Goal: Task Accomplishment & Management: Manage account settings

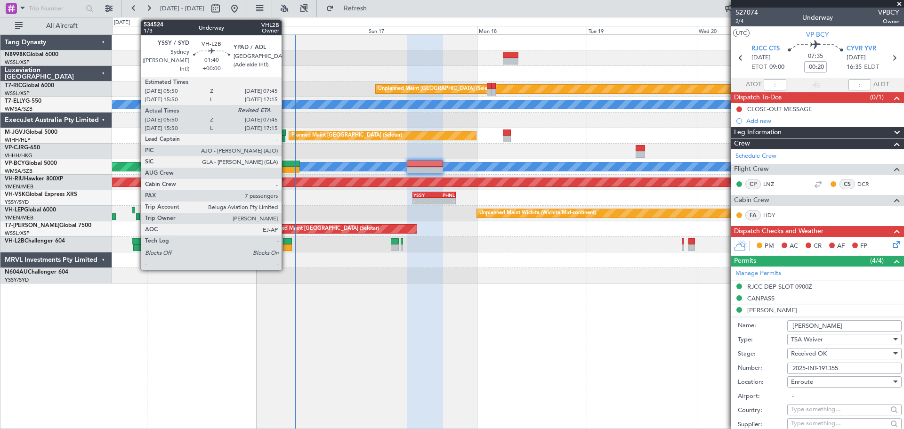
click at [286, 244] on div at bounding box center [287, 241] width 9 height 7
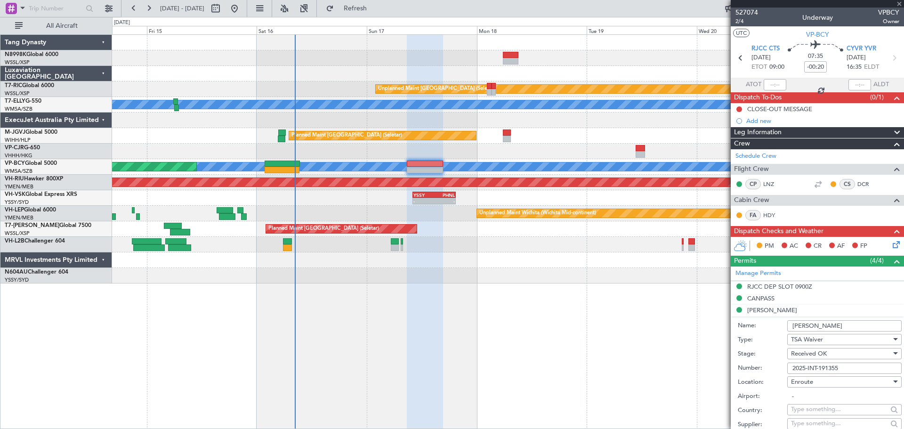
type input "06:00"
type input "7"
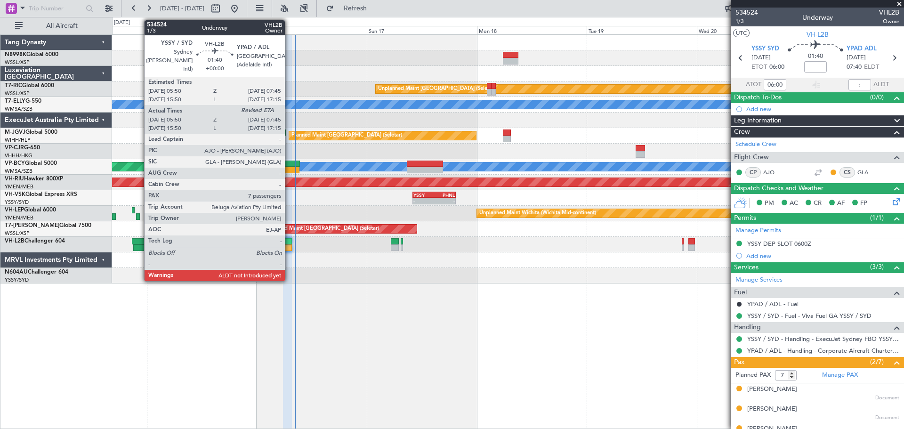
click at [289, 244] on div at bounding box center [287, 241] width 9 height 7
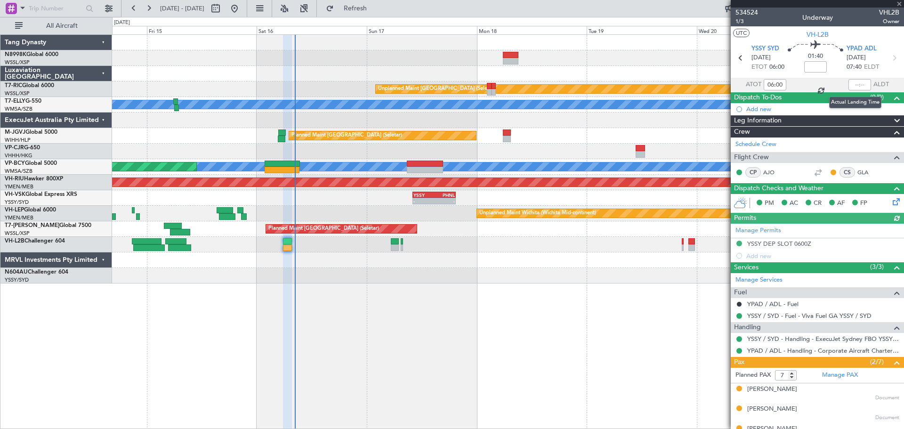
click at [860, 86] on div at bounding box center [860, 84] width 23 height 11
click at [858, 84] on div at bounding box center [860, 84] width 23 height 11
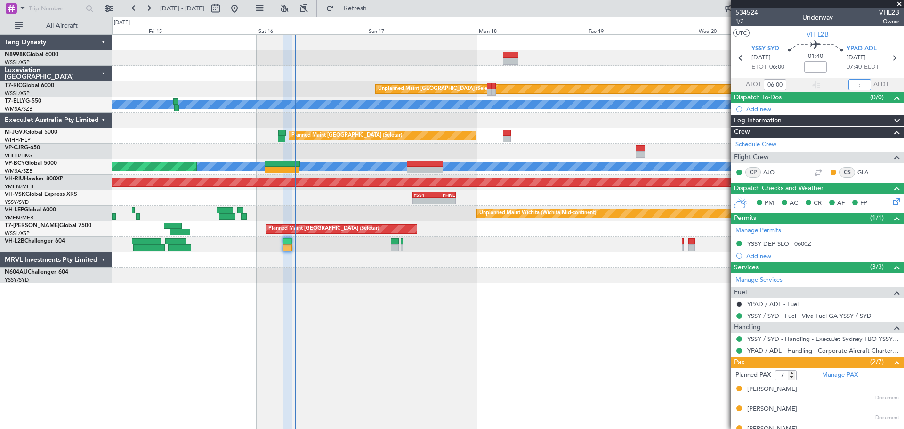
click at [859, 85] on input "text" at bounding box center [860, 84] width 23 height 11
type input "07:50"
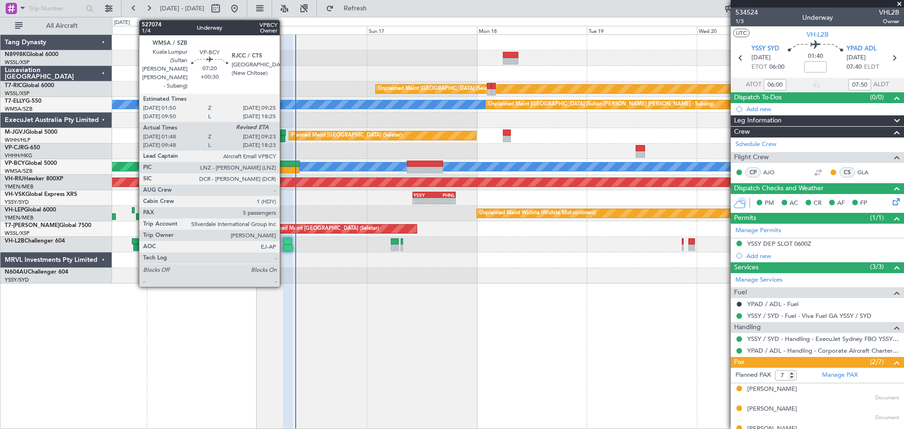
click at [284, 167] on div at bounding box center [282, 170] width 35 height 7
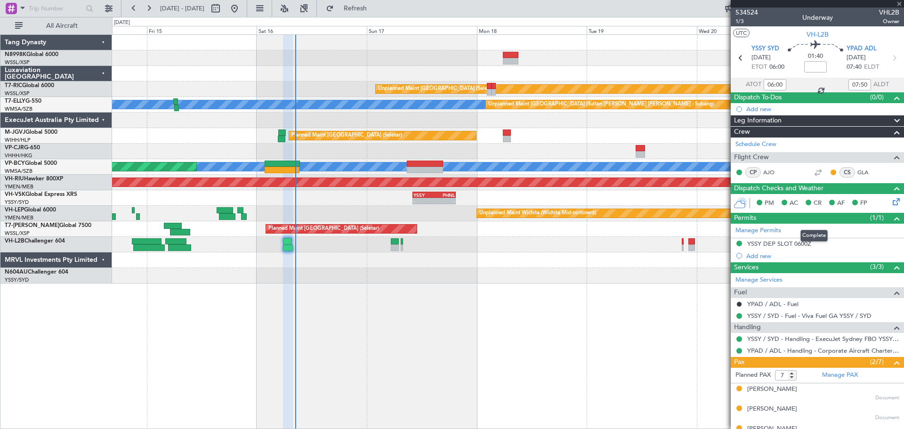
type input "+00:30"
type input "01:58"
type input "5"
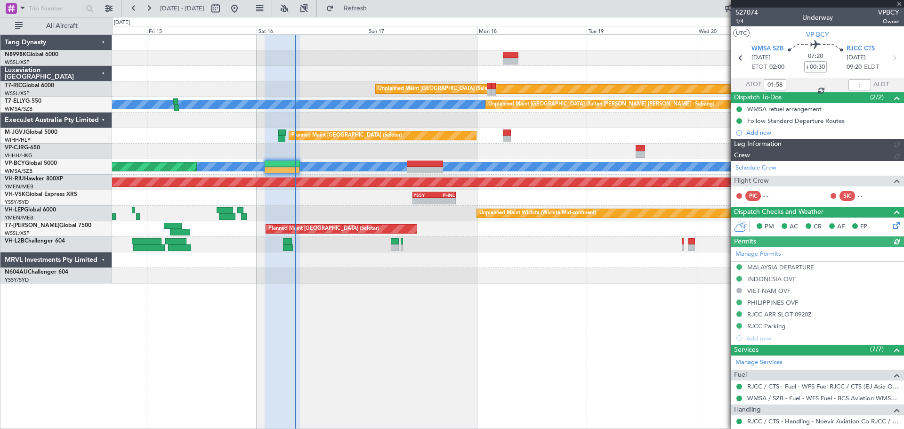
type input "[PERSON_NAME] (EYU)"
type input "A0088"
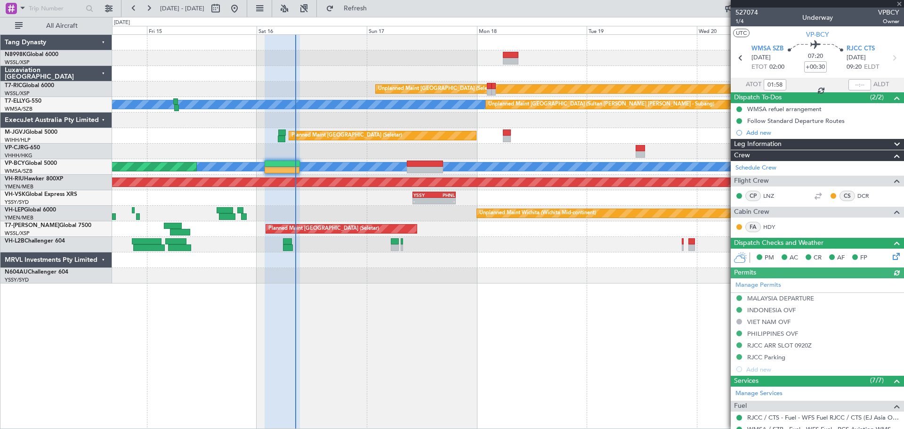
click at [771, 357] on div "Manage Permits [GEOGRAPHIC_DATA] DEPARTURE [GEOGRAPHIC_DATA] OVF VIET NAM OVF […" at bounding box center [817, 326] width 173 height 97
click at [763, 356] on div "Manage Permits [GEOGRAPHIC_DATA] DEPARTURE [GEOGRAPHIC_DATA] OVF VIET NAM OVF […" at bounding box center [817, 326] width 173 height 97
click at [763, 357] on div "Manage Permits [GEOGRAPHIC_DATA] DEPARTURE [GEOGRAPHIC_DATA] OVF VIET NAM OVF […" at bounding box center [817, 326] width 173 height 97
click at [772, 355] on div "RJCC Parking" at bounding box center [766, 357] width 38 height 8
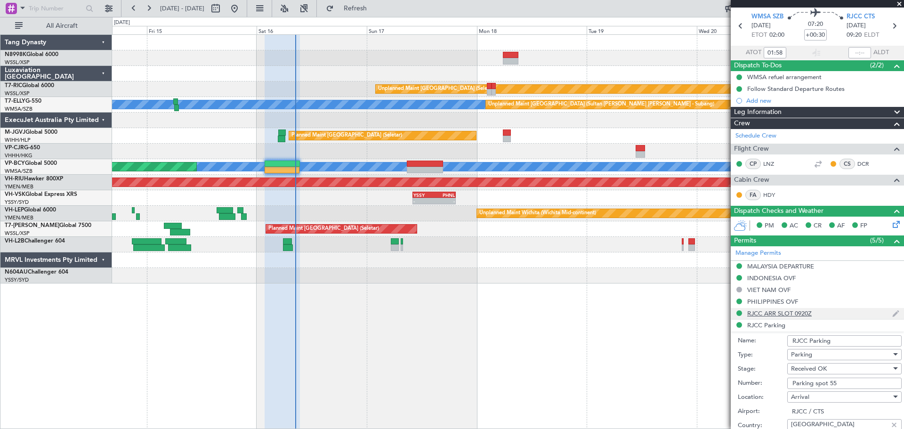
scroll to position [47, 0]
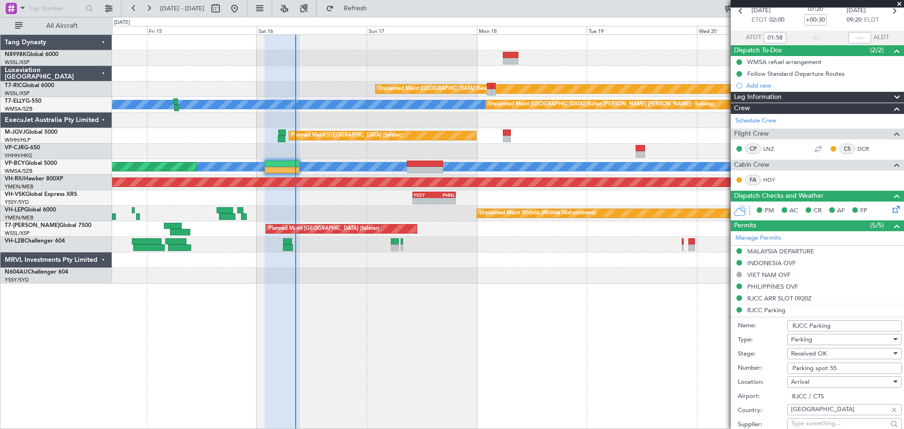
drag, startPoint x: 841, startPoint y: 367, endPoint x: 788, endPoint y: 369, distance: 53.7
click at [788, 369] on input "Parking spot 55" at bounding box center [845, 368] width 114 height 11
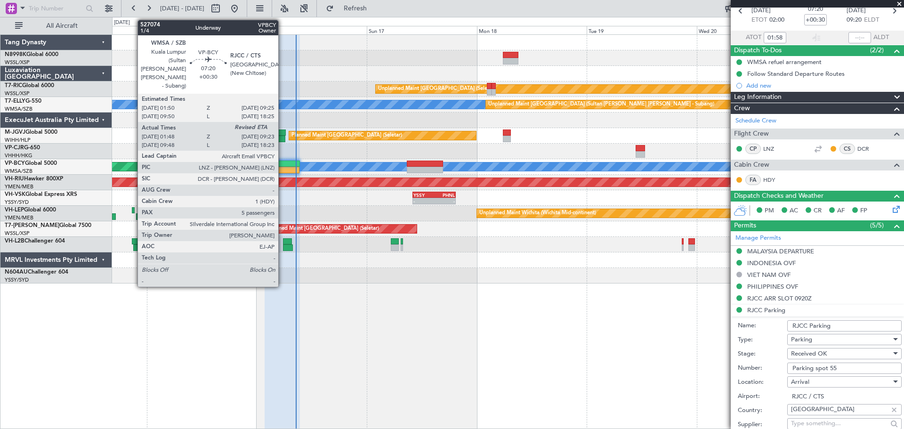
click at [283, 165] on div at bounding box center [282, 164] width 35 height 7
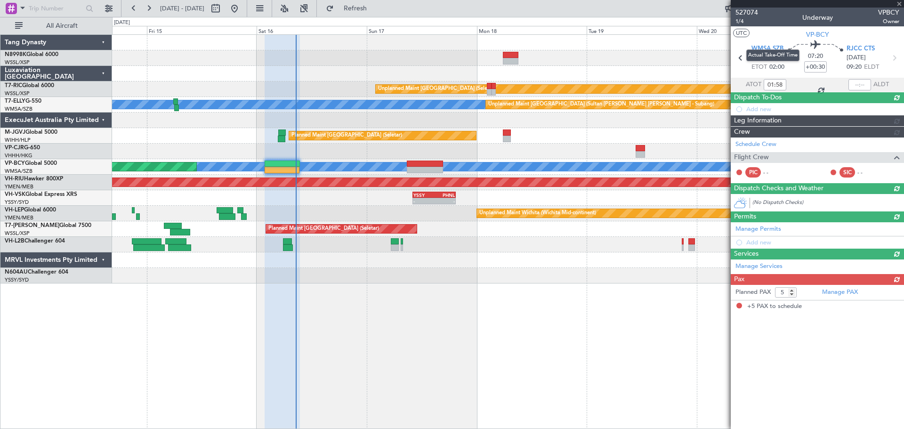
scroll to position [0, 0]
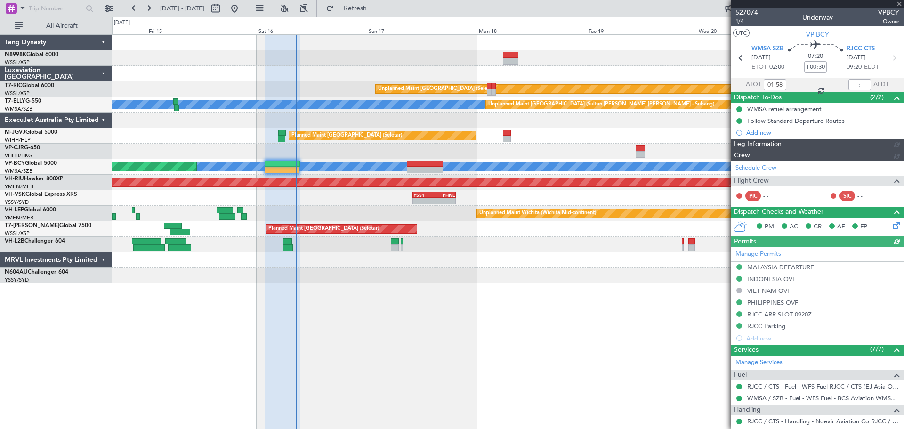
type input "[PERSON_NAME] (EYU)"
type input "A0088"
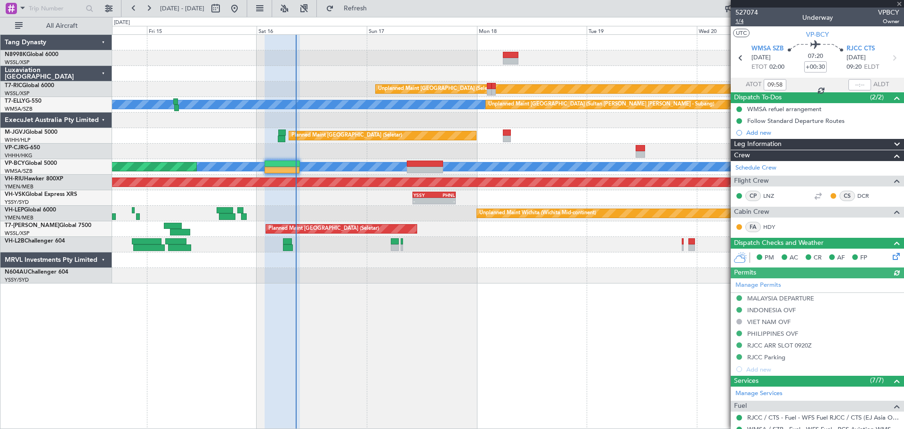
type input "01:58"
click at [738, 24] on span "1/4" at bounding box center [747, 21] width 23 height 8
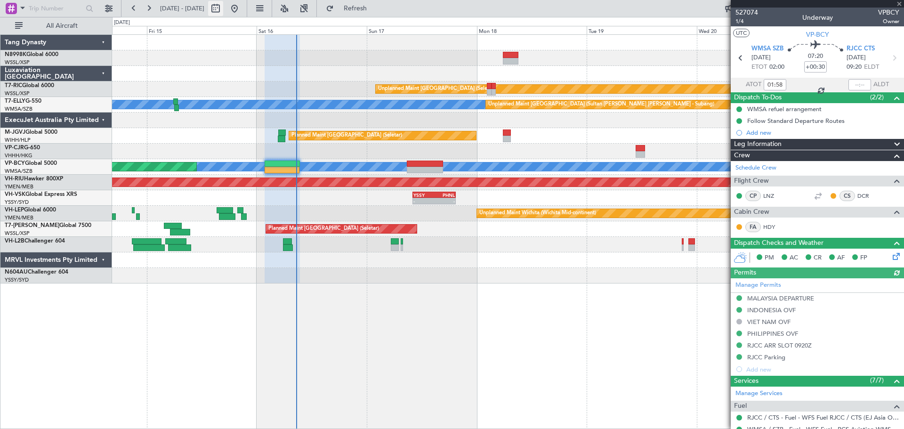
type input "[PERSON_NAME] (EYU)"
type input "A0088"
type input "[PERSON_NAME] (EYU)"
type input "A0088"
type input "[PERSON_NAME] (EYU)"
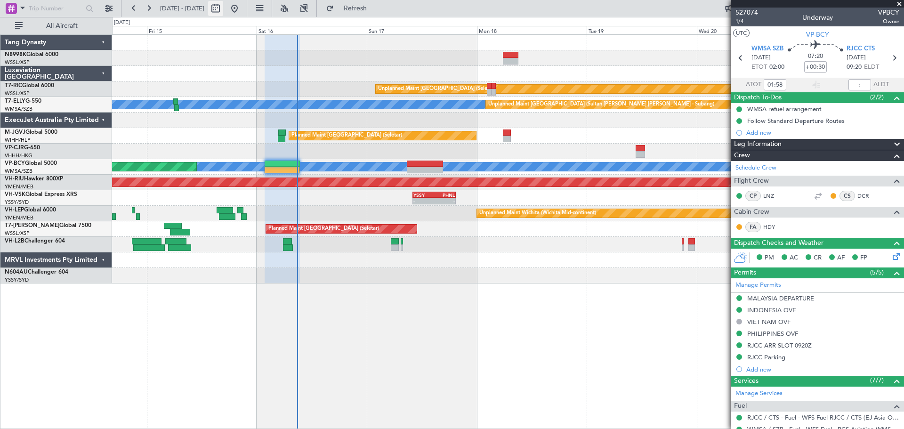
type input "A0088"
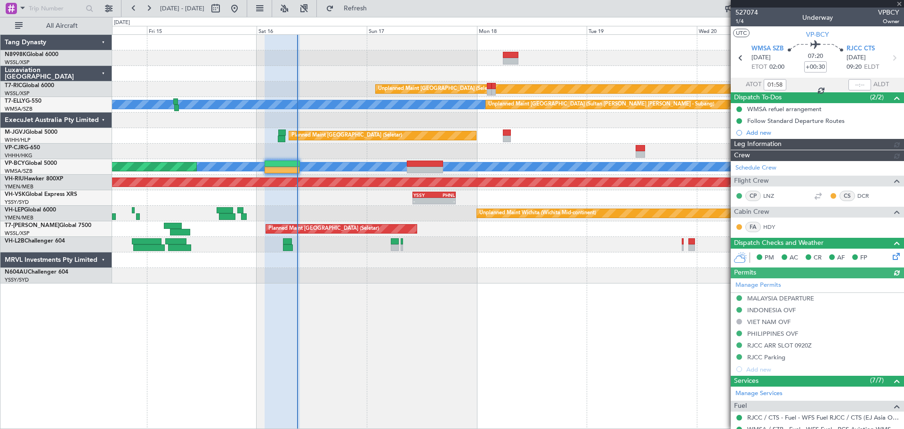
type input "[PERSON_NAME] (EYU)"
type input "A0088"
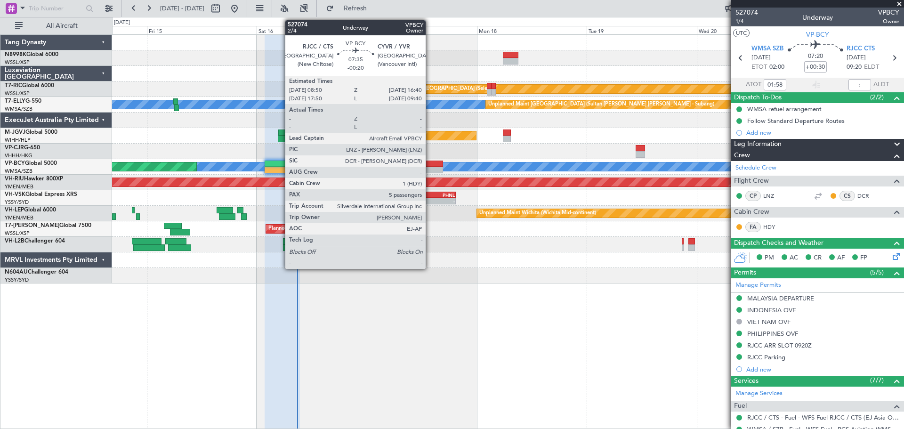
click at [426, 164] on div at bounding box center [425, 164] width 36 height 7
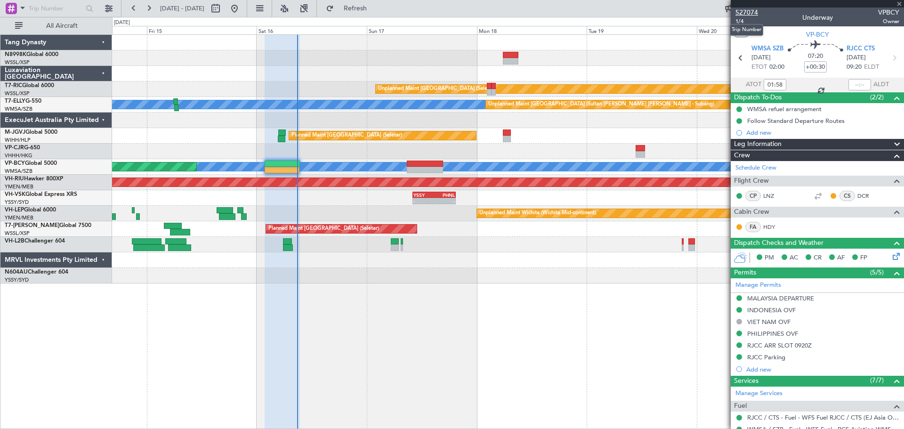
type input "-00:20"
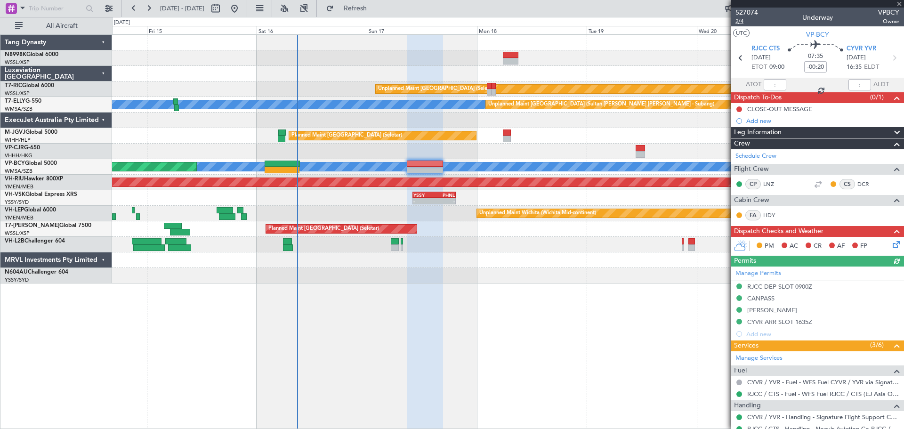
click at [738, 21] on span "2/4" at bounding box center [747, 21] width 23 height 8
click at [742, 24] on span "2/4" at bounding box center [747, 21] width 23 height 8
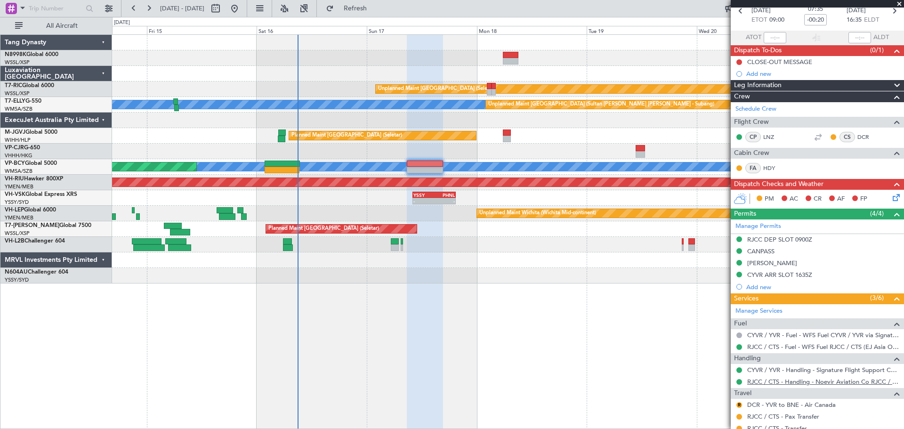
scroll to position [94, 0]
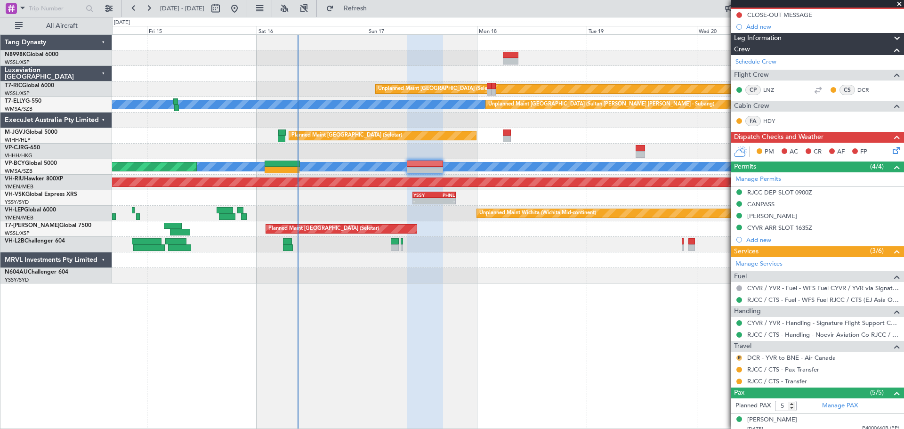
click at [739, 358] on button "R" at bounding box center [740, 358] width 6 height 6
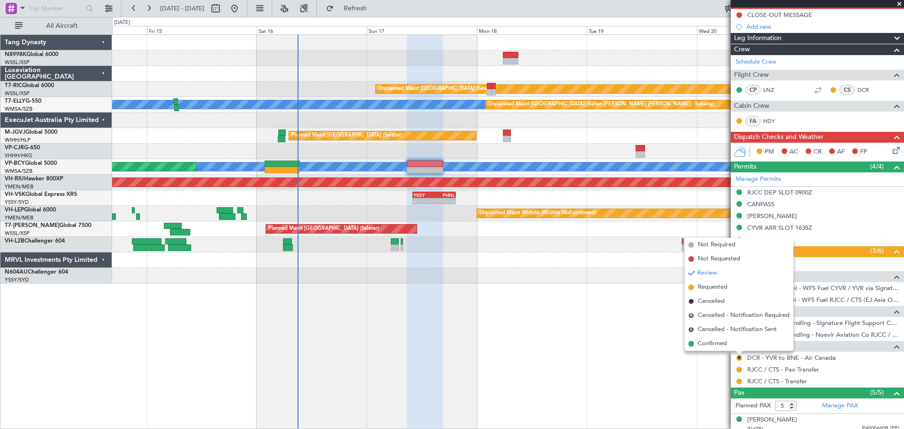
drag, startPoint x: 722, startPoint y: 347, endPoint x: 728, endPoint y: 335, distance: 12.6
click at [722, 346] on span "Confirmed" at bounding box center [712, 343] width 29 height 9
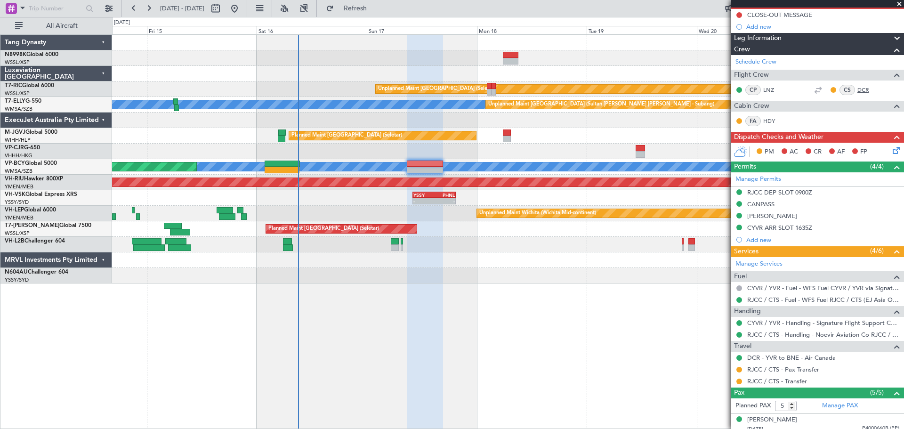
click at [858, 87] on link "DCR" at bounding box center [868, 90] width 21 height 8
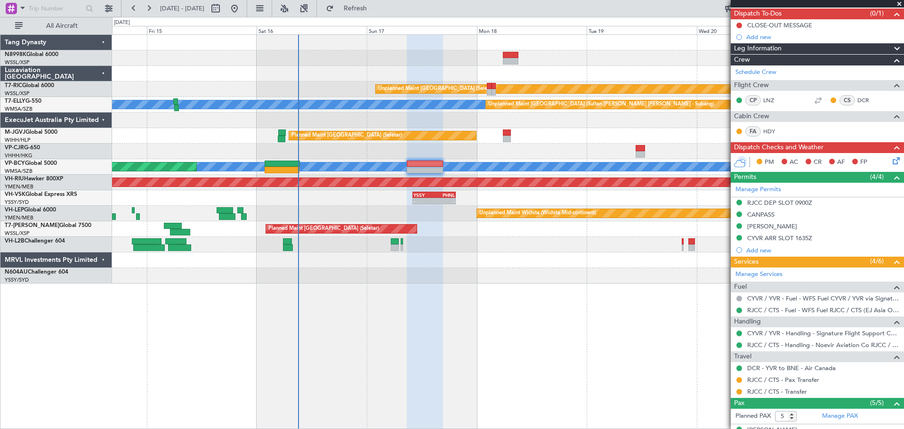
scroll to position [141, 0]
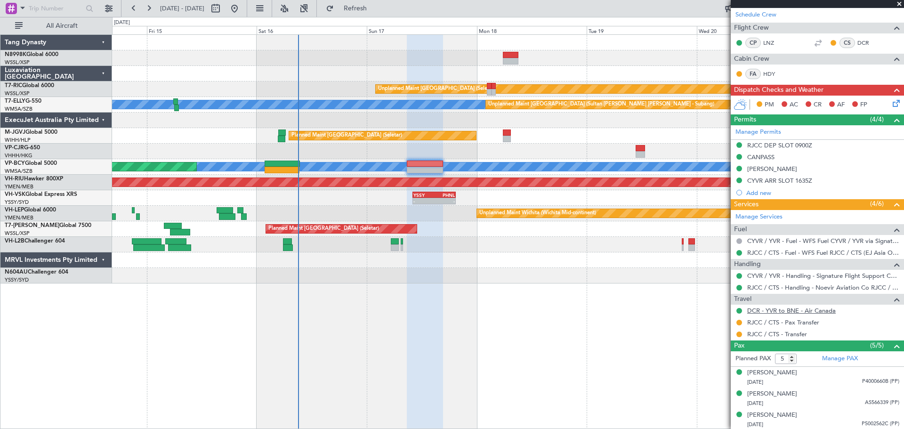
click at [779, 312] on link "DCR - YVR to BNE - Air Canada" at bounding box center [791, 311] width 89 height 8
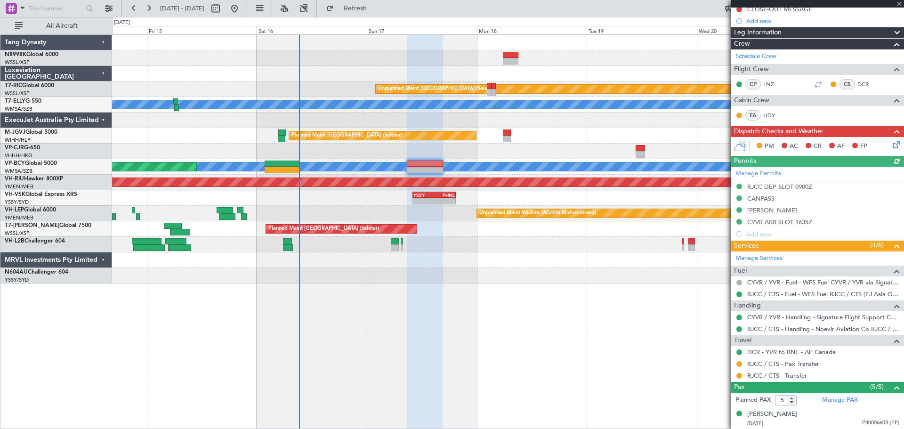
scroll to position [185, 0]
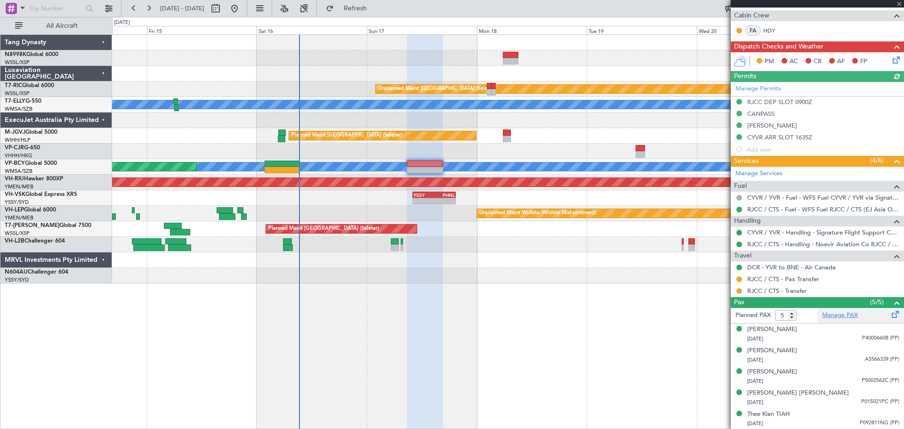
click at [843, 315] on link "Manage PAX" at bounding box center [840, 315] width 36 height 9
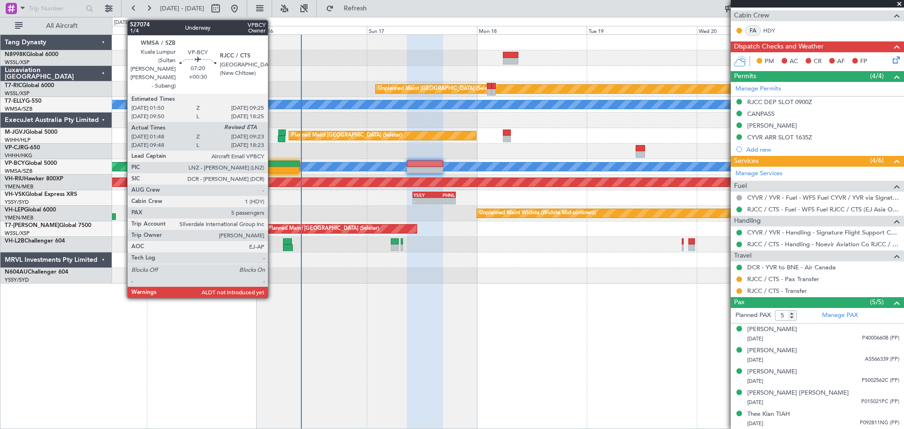
click at [272, 167] on div at bounding box center [282, 170] width 35 height 7
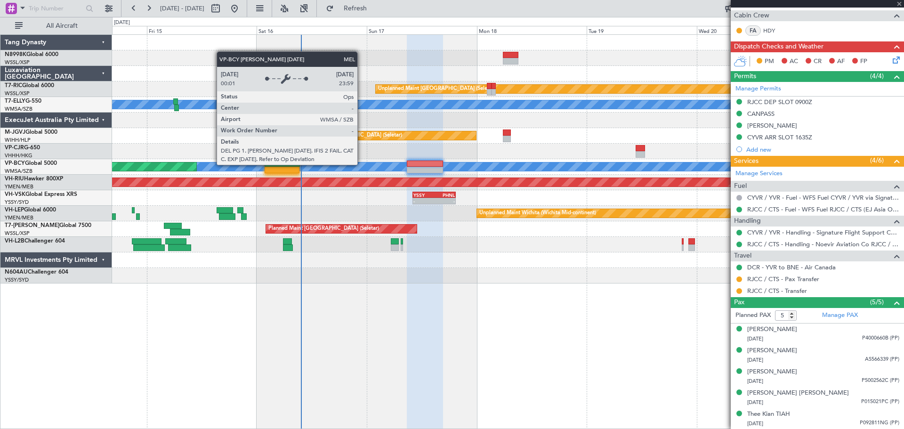
type input "+00:30"
type input "01:58"
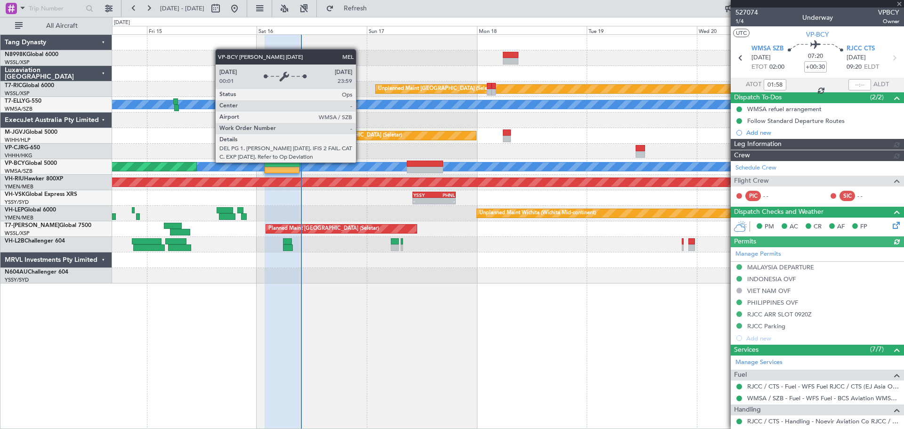
type input "[PERSON_NAME] (EYU)"
type input "A0088"
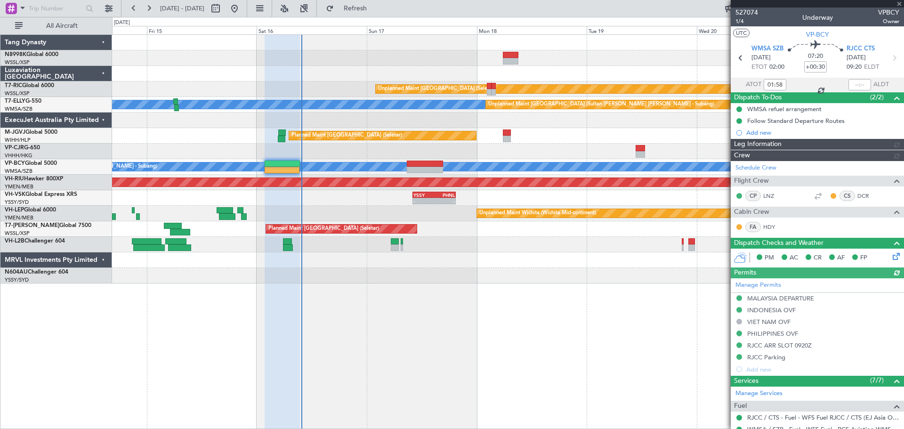
type input "[PERSON_NAME] (EYU)"
type input "A0088"
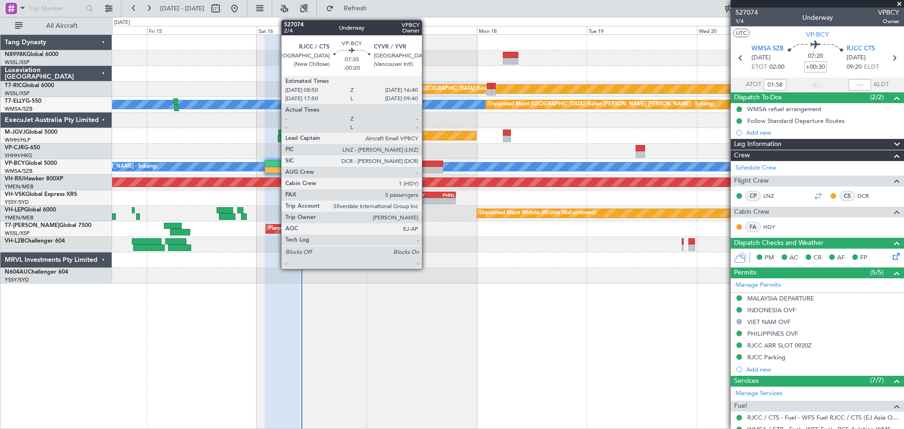
click at [426, 164] on div at bounding box center [425, 164] width 36 height 7
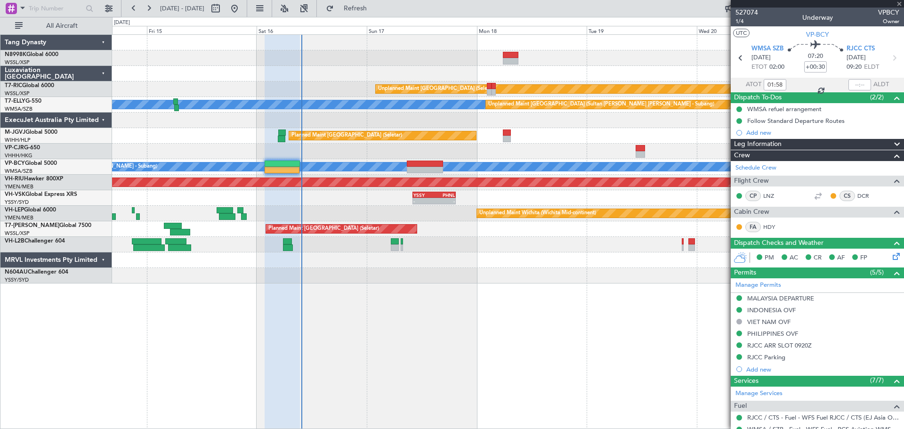
type input "-00:20"
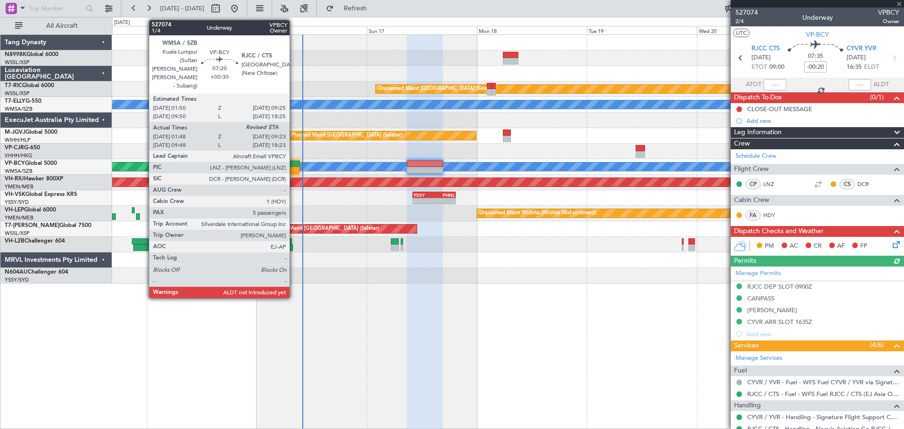
click at [294, 164] on div at bounding box center [282, 164] width 35 height 7
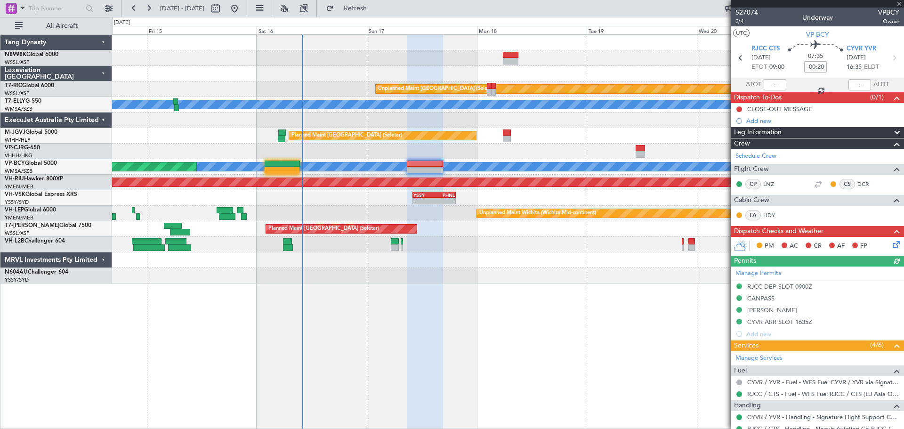
type input "+00:30"
type input "01:58"
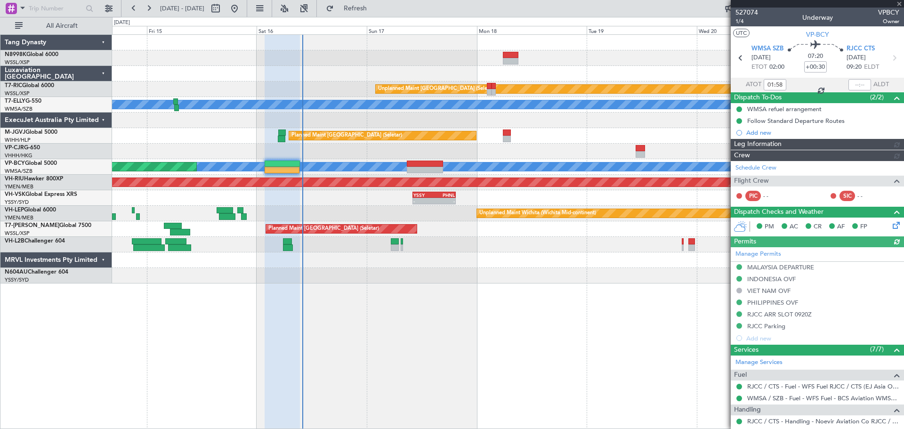
type input "[PERSON_NAME] (EYU)"
type input "A0088"
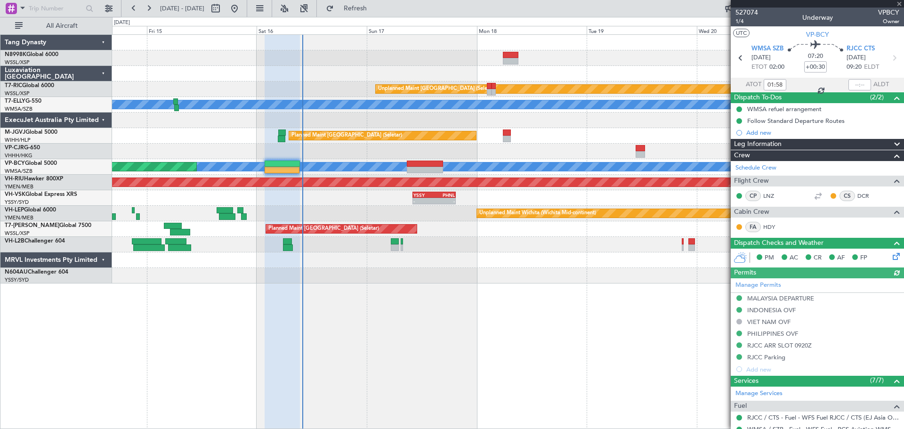
click at [852, 79] on div at bounding box center [860, 84] width 23 height 11
click at [853, 84] on div at bounding box center [860, 84] width 23 height 11
click at [856, 82] on div at bounding box center [860, 84] width 23 height 11
click at [857, 87] on div at bounding box center [860, 84] width 23 height 11
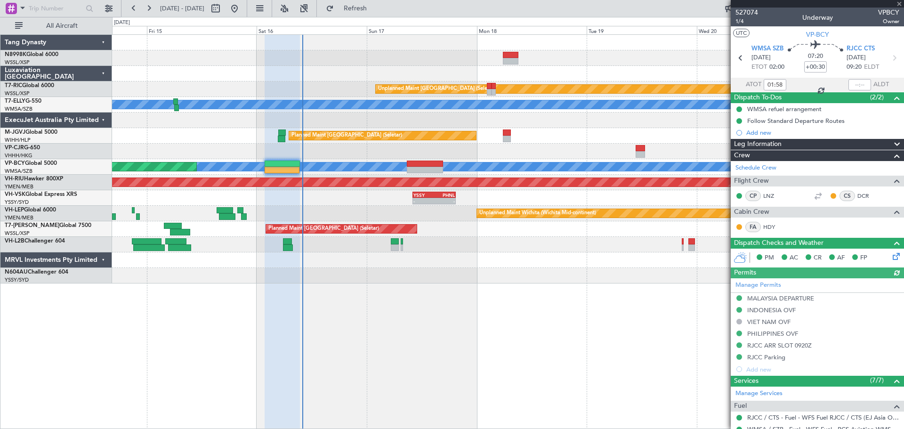
click at [859, 85] on div at bounding box center [860, 84] width 23 height 11
click at [858, 85] on div at bounding box center [860, 84] width 23 height 11
click at [858, 85] on input "text" at bounding box center [860, 84] width 23 height 11
type input "09:47"
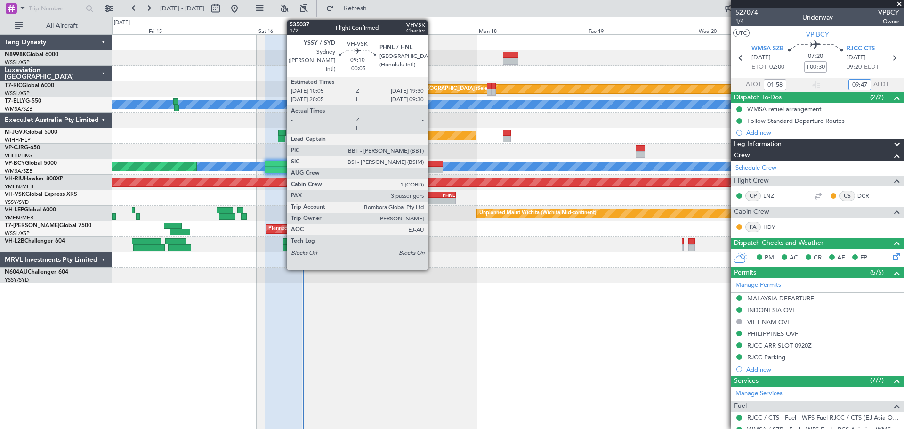
click at [432, 196] on div "YSSY" at bounding box center [424, 195] width 21 height 6
click at [433, 167] on div at bounding box center [425, 170] width 36 height 7
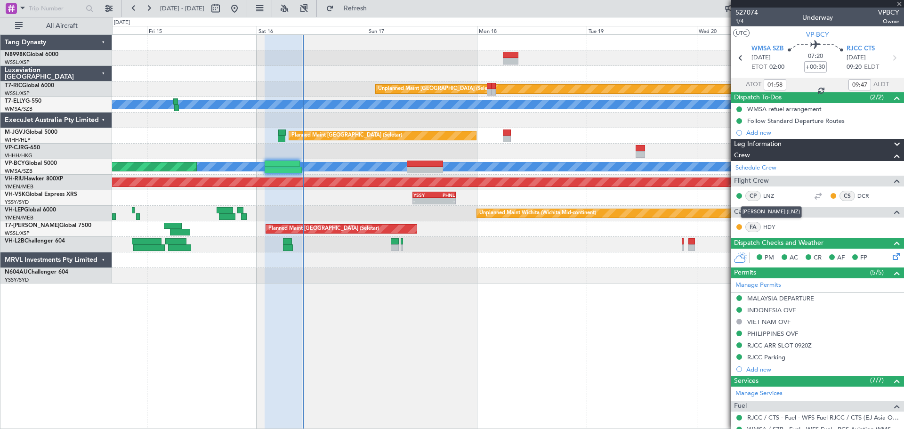
type input "-00:20"
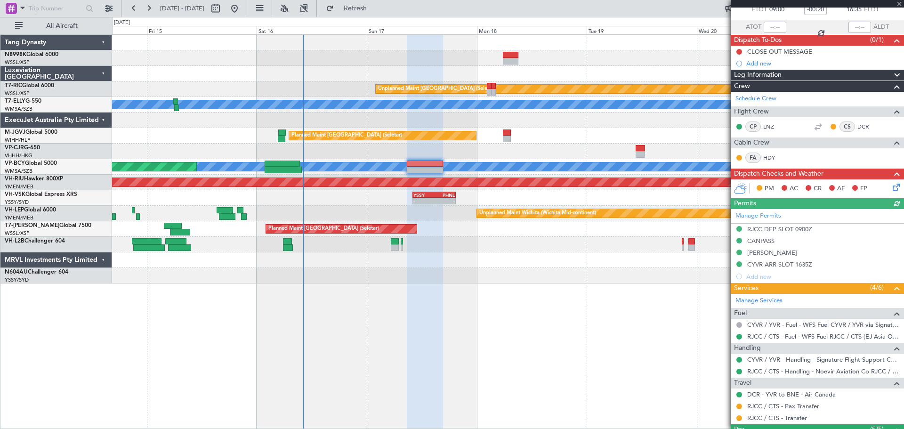
scroll to position [185, 0]
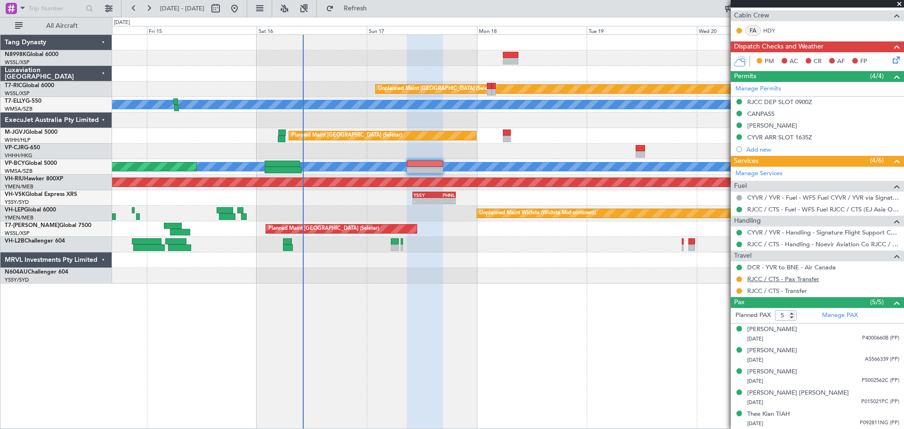
click at [778, 278] on link "RJCC / CTS - Pax Transfer" at bounding box center [783, 279] width 72 height 8
click at [785, 292] on link "RJCC / CTS - Transfer" at bounding box center [777, 291] width 60 height 8
click at [432, 177] on div "Planned Maint [GEOGRAPHIC_DATA] ([GEOGRAPHIC_DATA])" at bounding box center [508, 183] width 792 height 16
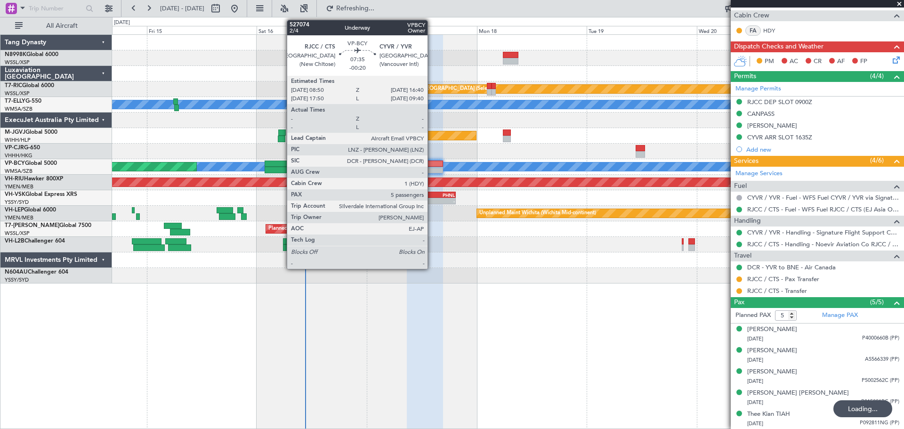
click at [432, 169] on div at bounding box center [425, 170] width 36 height 7
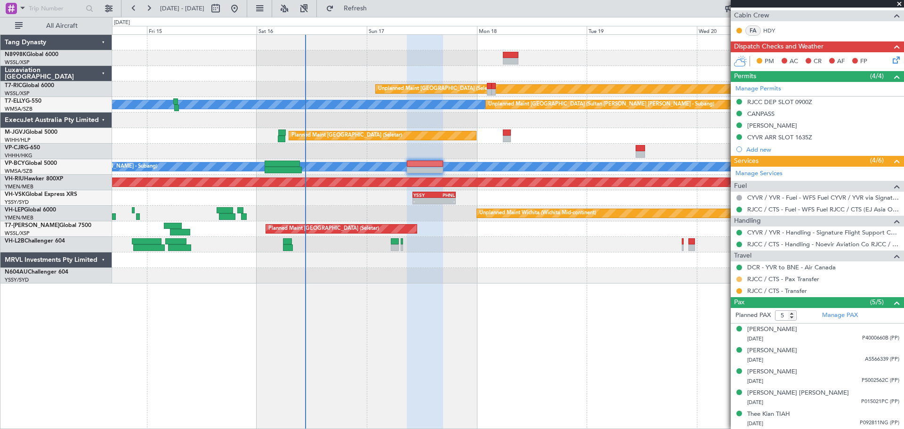
click at [739, 278] on button at bounding box center [740, 279] width 6 height 6
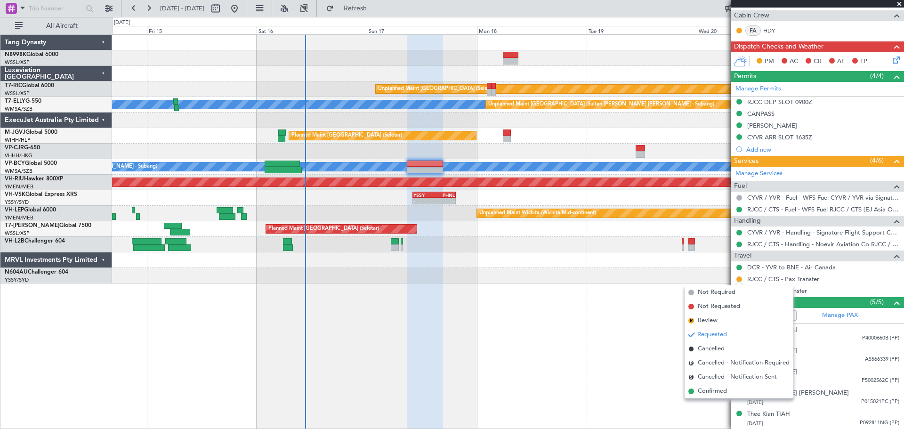
click at [702, 389] on span "Confirmed" at bounding box center [712, 391] width 29 height 9
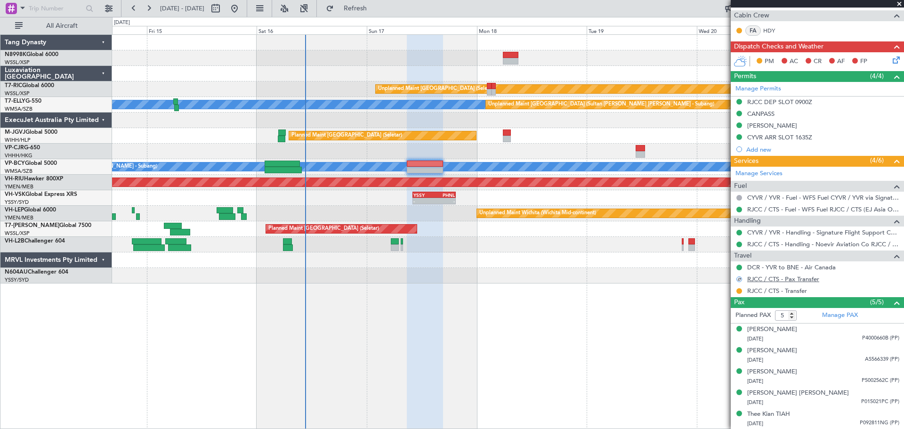
click at [800, 280] on link "RJCC / CTS - Pax Transfer" at bounding box center [783, 279] width 72 height 8
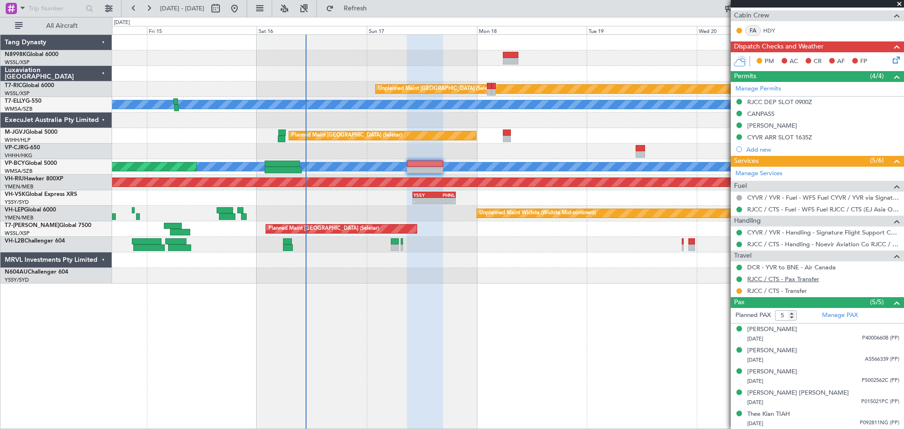
click at [791, 281] on link "RJCC / CTS - Pax Transfer" at bounding box center [783, 279] width 72 height 8
click at [775, 291] on link "RJCC / CTS - Transfer" at bounding box center [777, 291] width 60 height 8
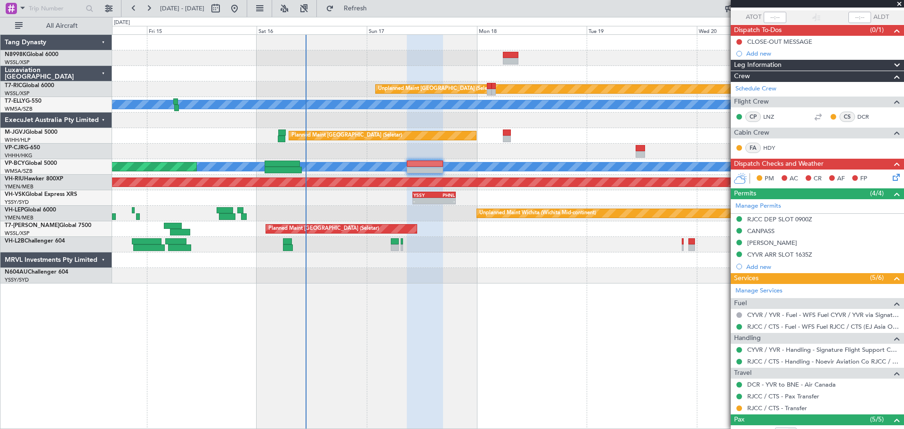
scroll to position [0, 0]
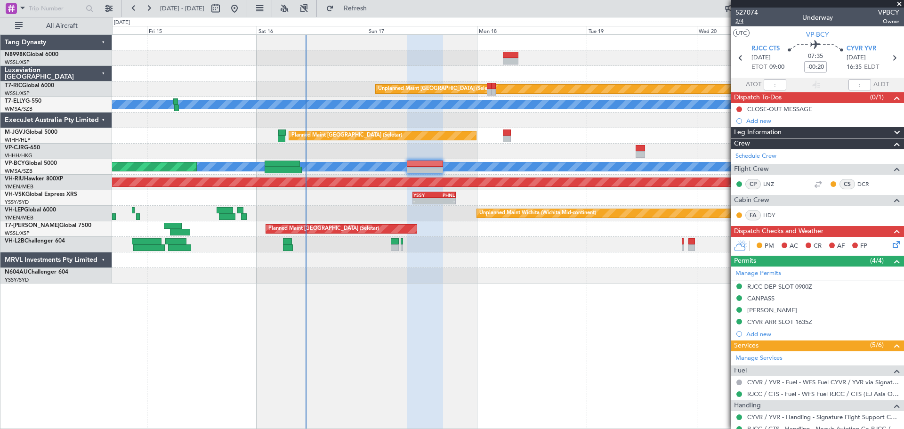
click at [739, 21] on span "2/4" at bounding box center [747, 21] width 23 height 8
click at [364, 4] on button "Refresh" at bounding box center [350, 8] width 57 height 15
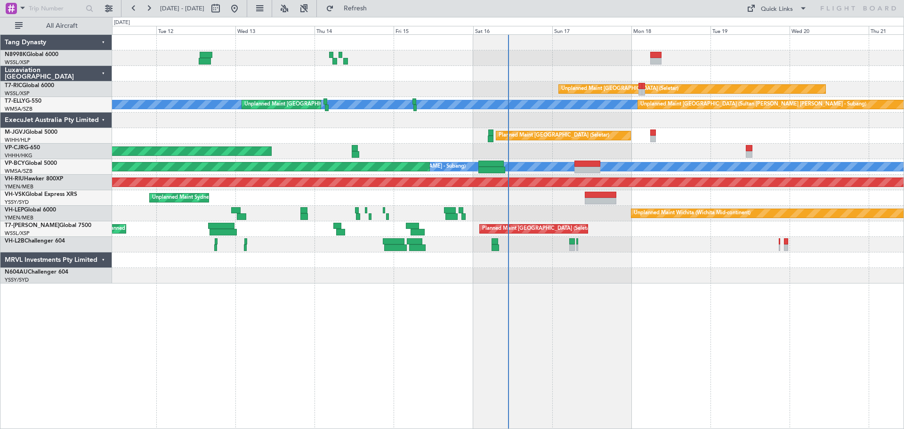
click at [574, 150] on div "Planned Maint [GEOGRAPHIC_DATA] ([GEOGRAPHIC_DATA] Intl)" at bounding box center [508, 152] width 792 height 16
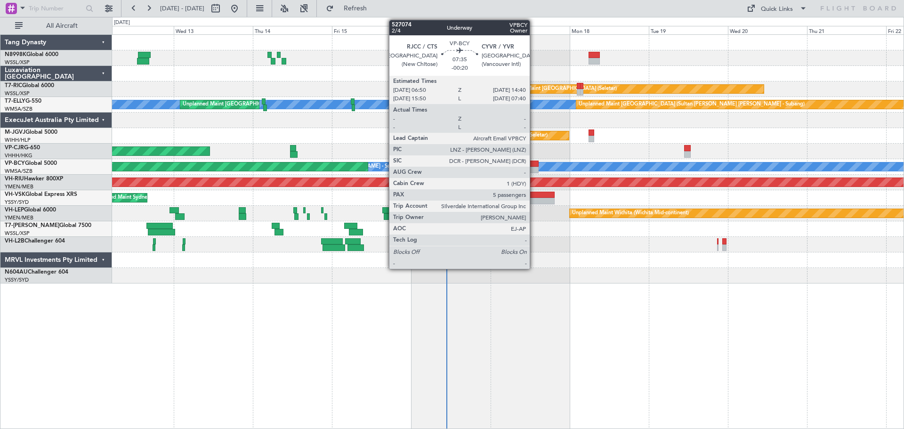
click at [522, 165] on div at bounding box center [526, 164] width 26 height 7
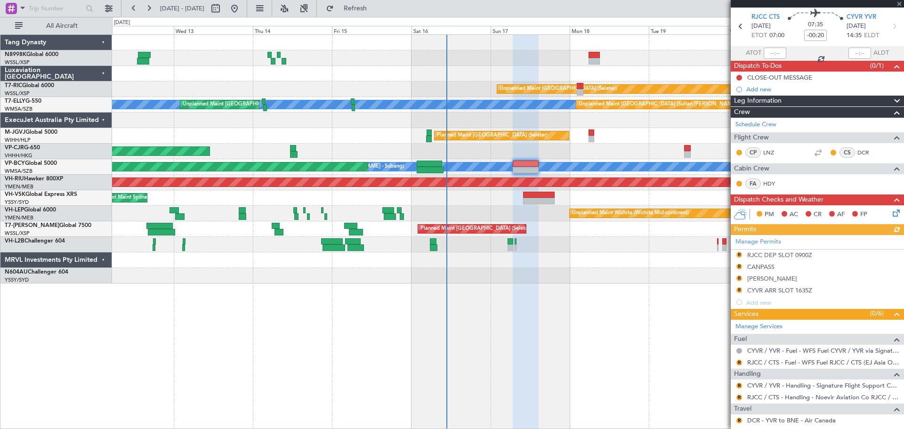
scroll to position [141, 0]
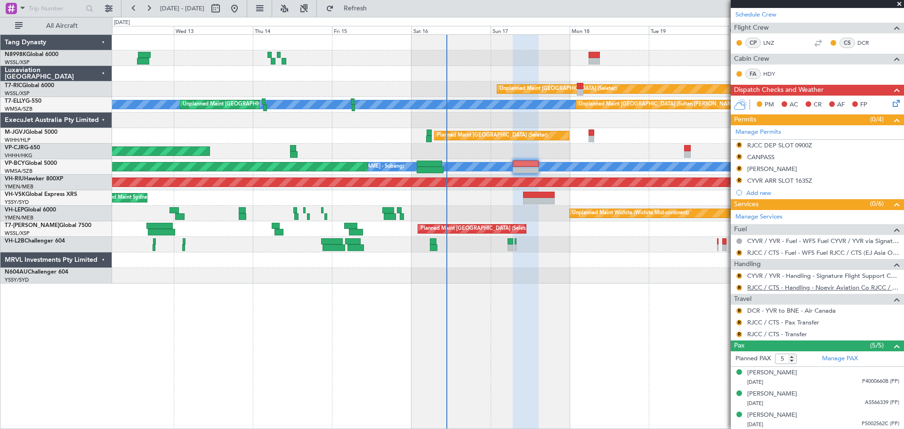
click at [778, 288] on link "RJCC / CTS - Handling - Noevir Aviation Co RJCC / CTS" at bounding box center [823, 288] width 152 height 8
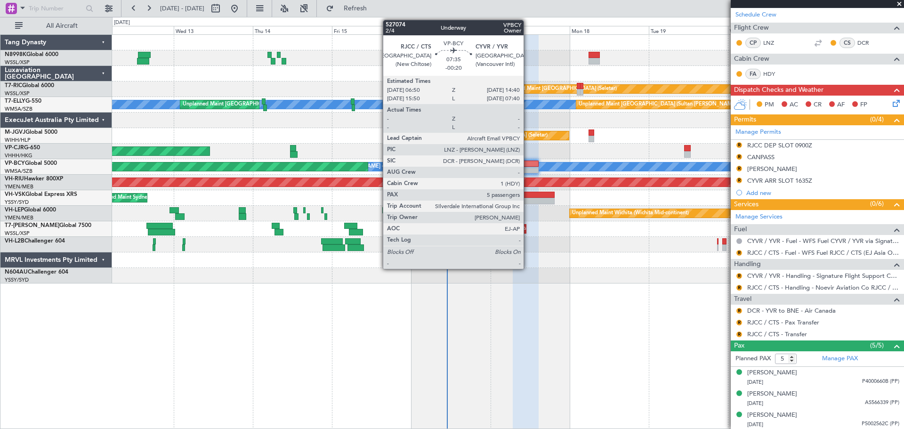
click at [529, 164] on div at bounding box center [526, 164] width 26 height 7
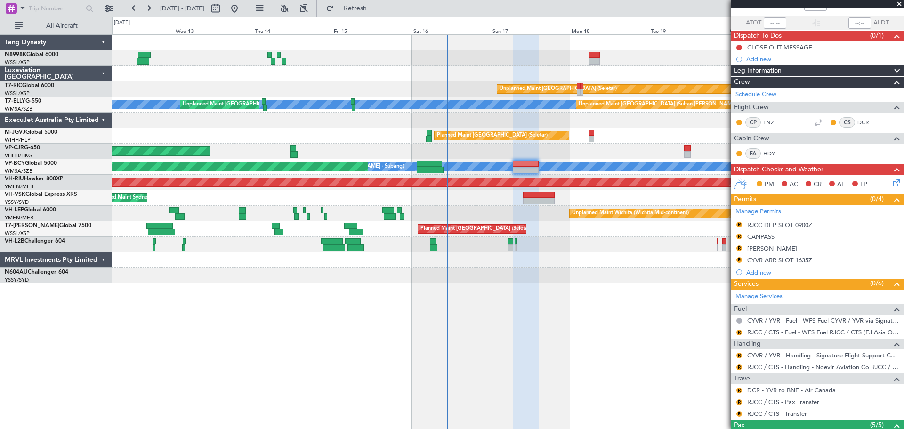
scroll to position [94, 0]
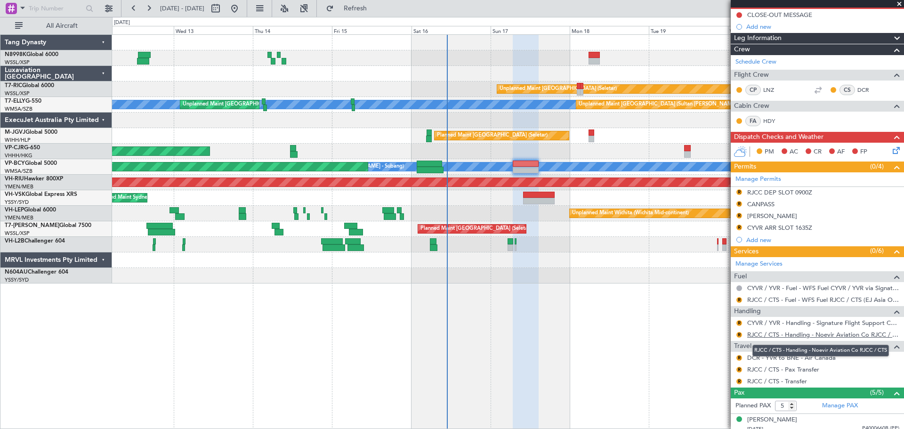
click at [787, 334] on link "RJCC / CTS - Handling - Noevir Aviation Co RJCC / CTS" at bounding box center [823, 335] width 152 height 8
click at [739, 333] on button "R" at bounding box center [740, 335] width 6 height 6
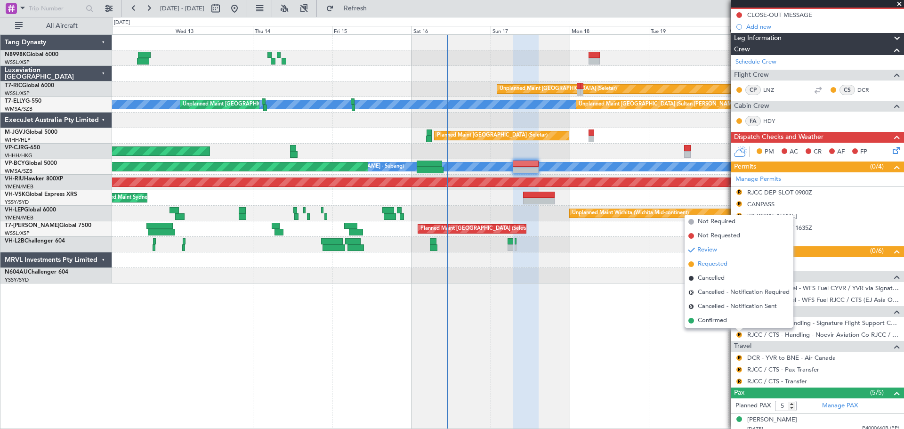
click at [722, 263] on span "Requested" at bounding box center [713, 264] width 30 height 9
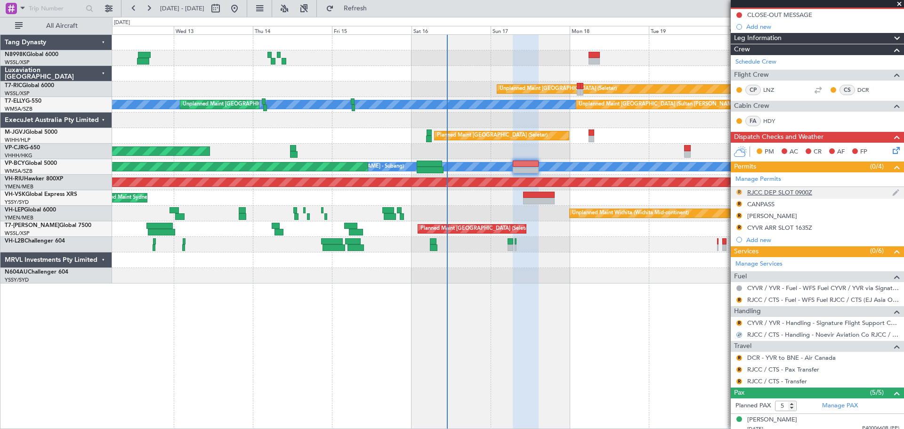
click at [739, 191] on button "R" at bounding box center [740, 192] width 6 height 6
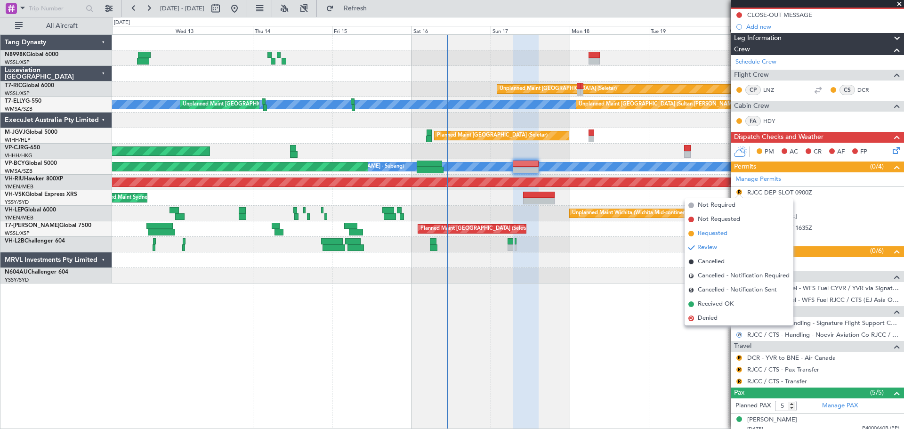
click at [707, 234] on span "Requested" at bounding box center [713, 233] width 30 height 9
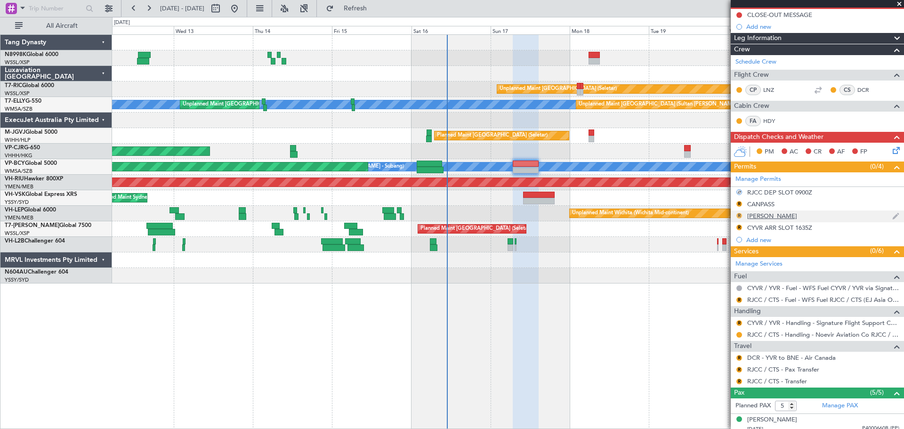
click at [739, 215] on button "R" at bounding box center [740, 216] width 6 height 6
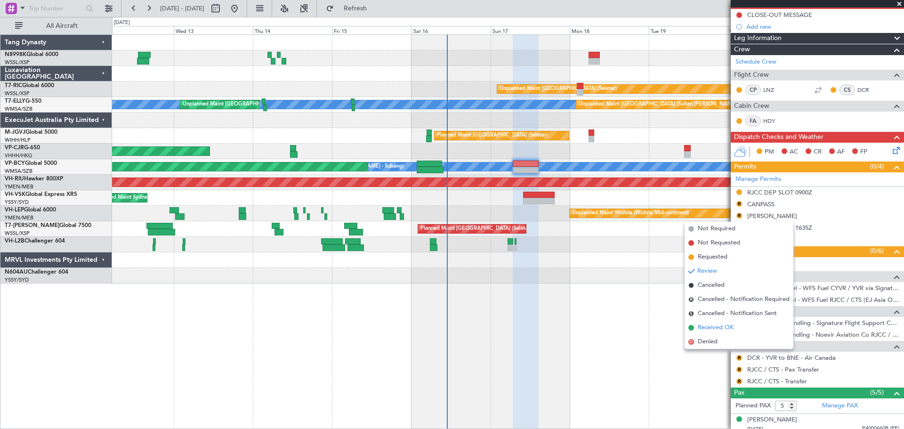
click at [701, 324] on span "Received OK" at bounding box center [716, 327] width 36 height 9
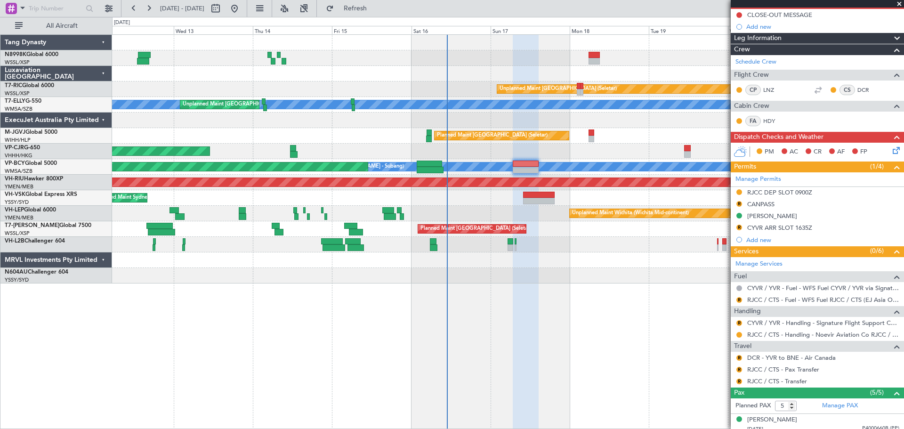
drag, startPoint x: 774, startPoint y: 323, endPoint x: 781, endPoint y: 314, distance: 11.0
click at [774, 323] on link "CYVR / YVR - Handling - Signature Flight Support CYVR / YVR" at bounding box center [823, 323] width 152 height 8
click at [739, 323] on button "R" at bounding box center [740, 323] width 6 height 6
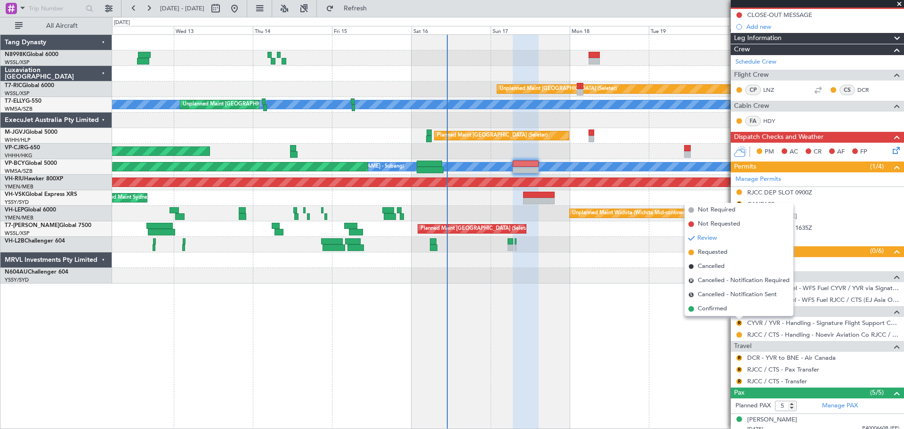
click at [719, 252] on span "Requested" at bounding box center [713, 252] width 30 height 9
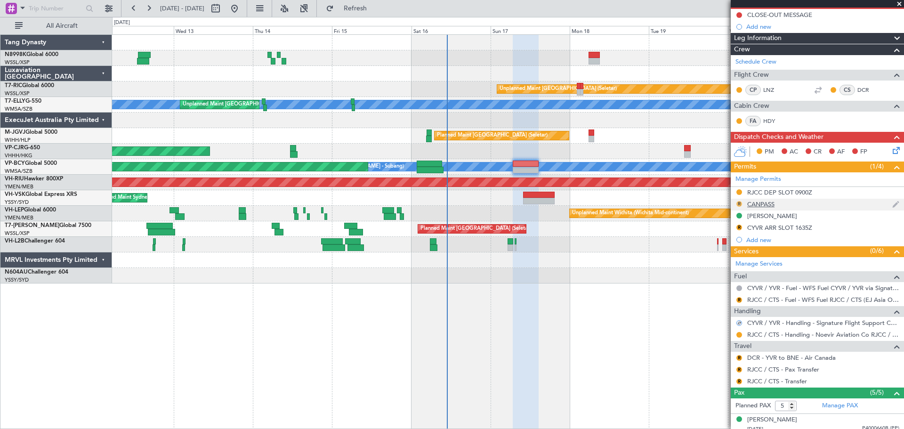
click at [739, 204] on button "R" at bounding box center [740, 204] width 6 height 6
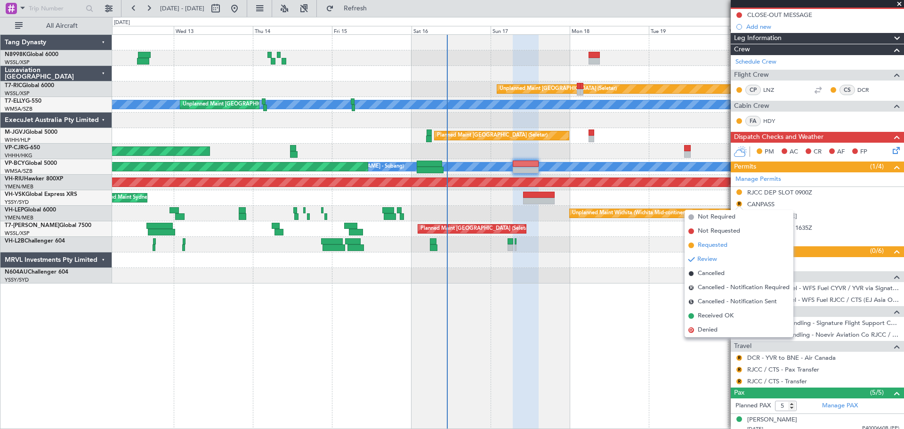
click at [706, 244] on span "Requested" at bounding box center [713, 245] width 30 height 9
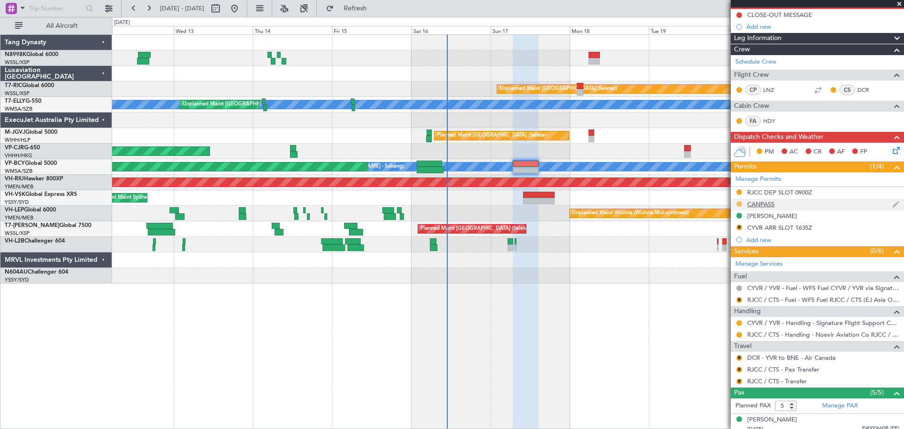
click at [739, 203] on button at bounding box center [740, 204] width 6 height 6
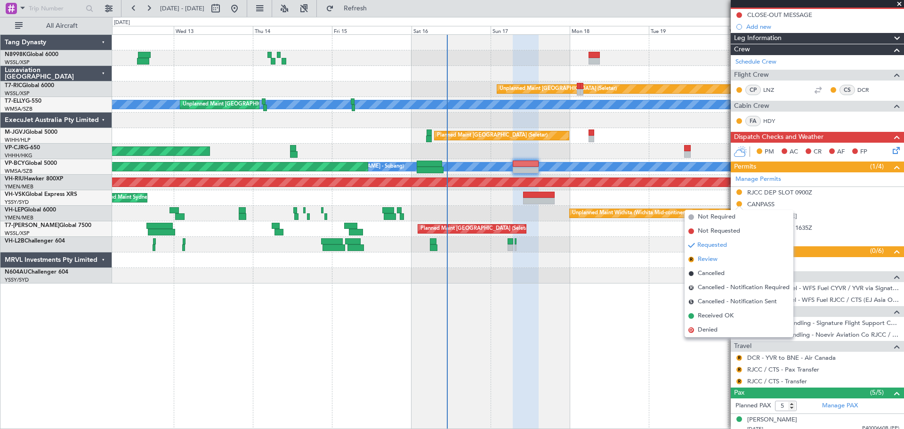
click at [714, 258] on span "Review" at bounding box center [708, 259] width 20 height 9
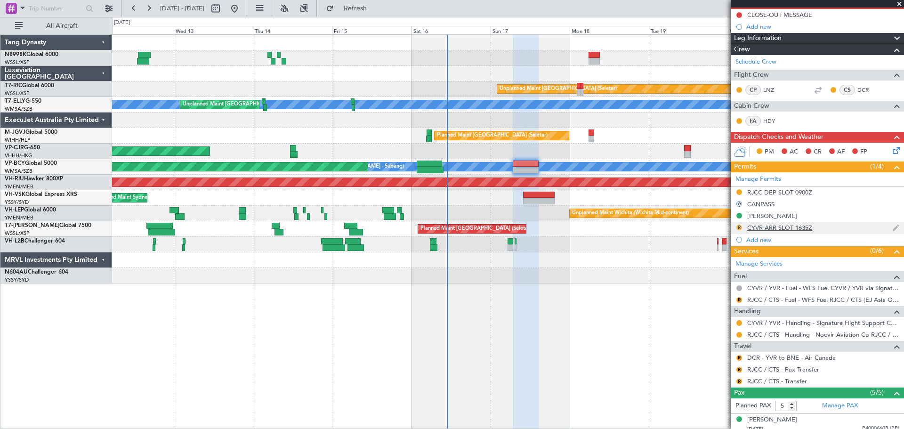
click at [739, 227] on button "R" at bounding box center [740, 228] width 6 height 6
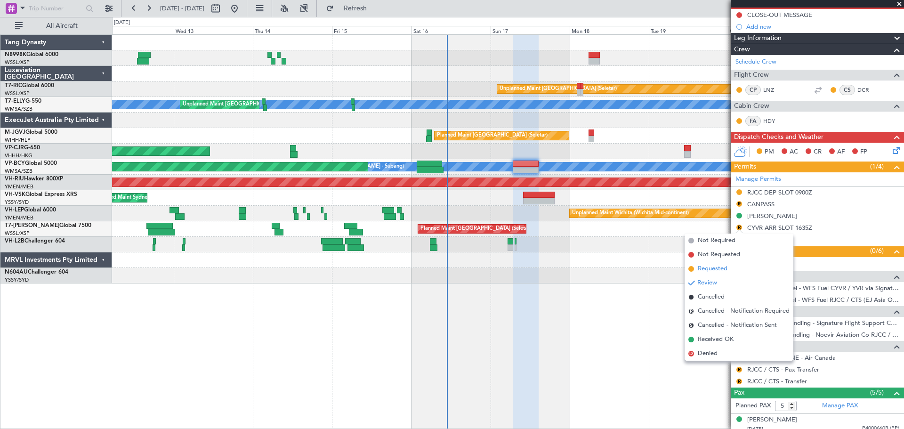
click at [699, 268] on span "Requested" at bounding box center [713, 268] width 30 height 9
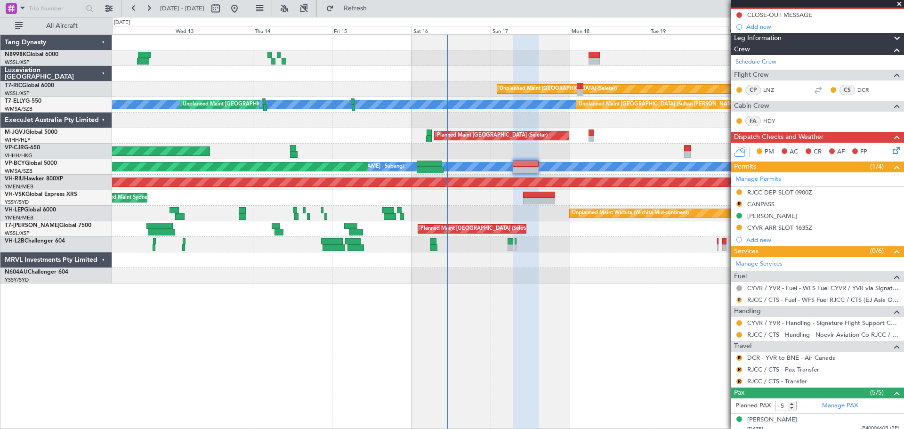
click at [739, 299] on button "R" at bounding box center [740, 300] width 6 height 6
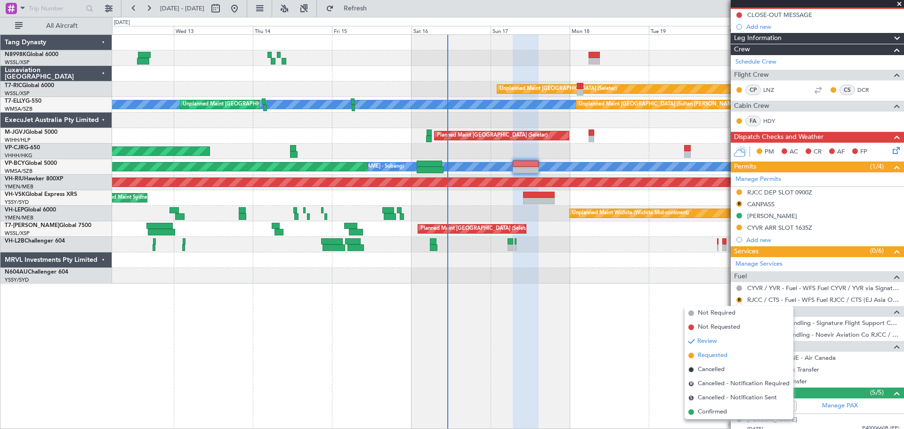
click at [710, 354] on span "Requested" at bounding box center [713, 355] width 30 height 9
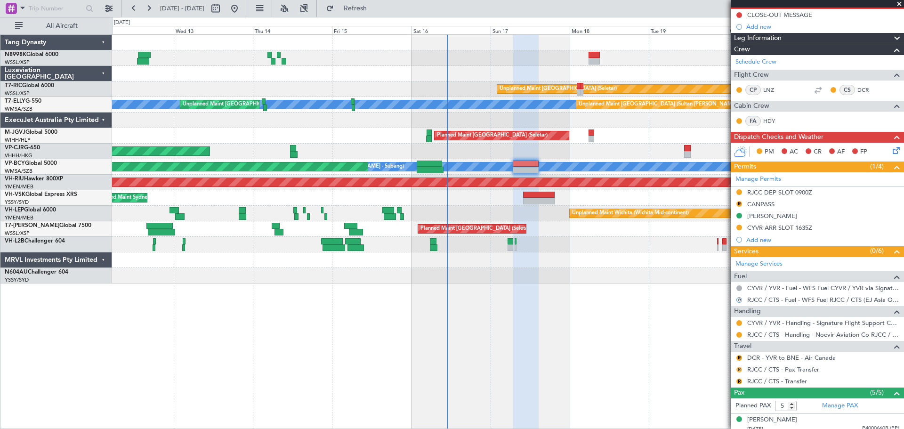
click at [739, 368] on button "R" at bounding box center [740, 370] width 6 height 6
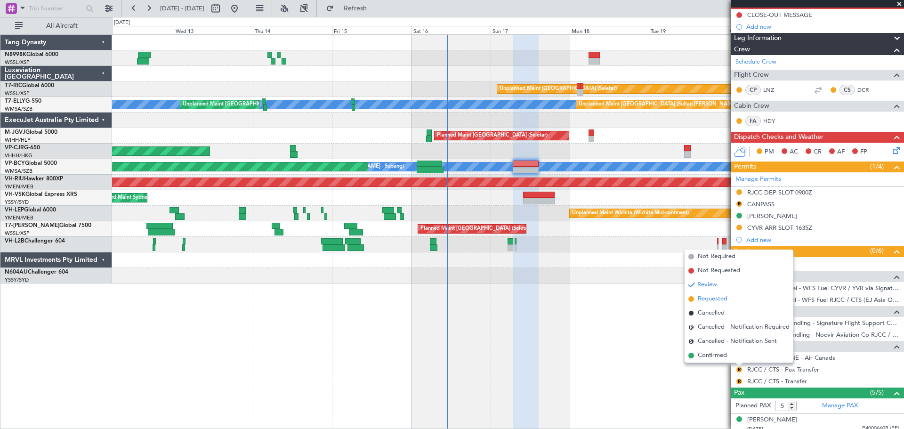
click at [718, 299] on span "Requested" at bounding box center [713, 298] width 30 height 9
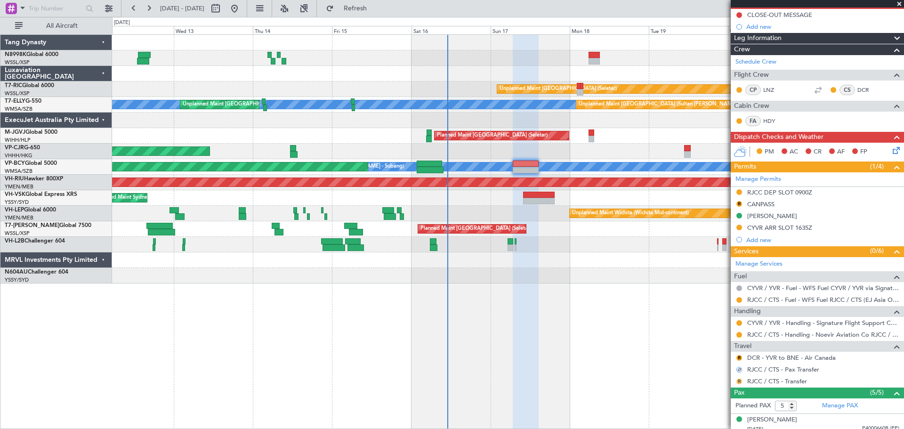
click at [739, 381] on button "R" at bounding box center [740, 382] width 6 height 6
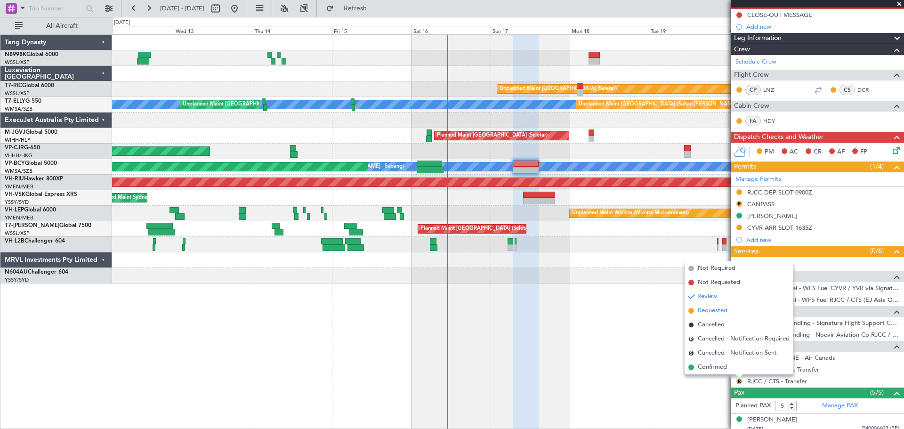
click at [721, 311] on span "Requested" at bounding box center [713, 310] width 30 height 9
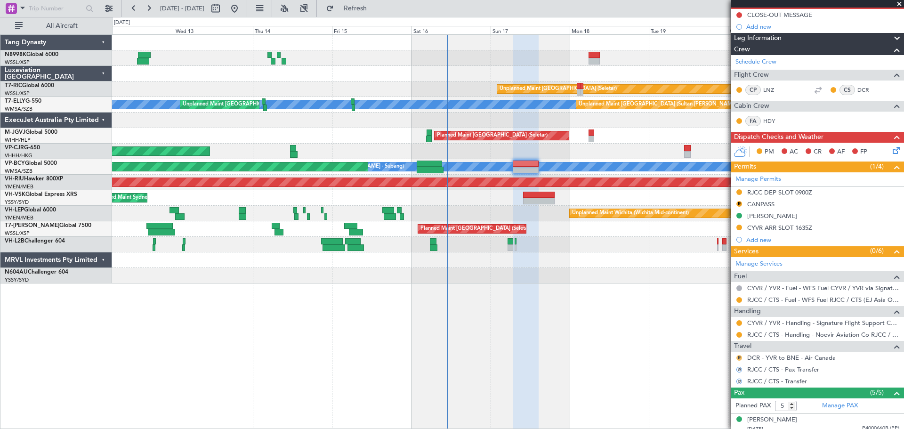
click at [739, 356] on button "R" at bounding box center [740, 358] width 6 height 6
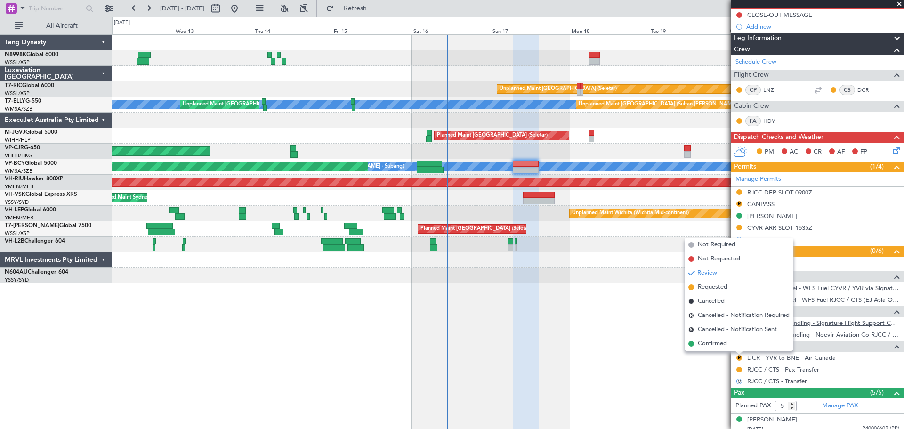
drag, startPoint x: 708, startPoint y: 342, endPoint x: 750, endPoint y: 325, distance: 45.7
click at [707, 342] on span "Confirmed" at bounding box center [712, 343] width 29 height 9
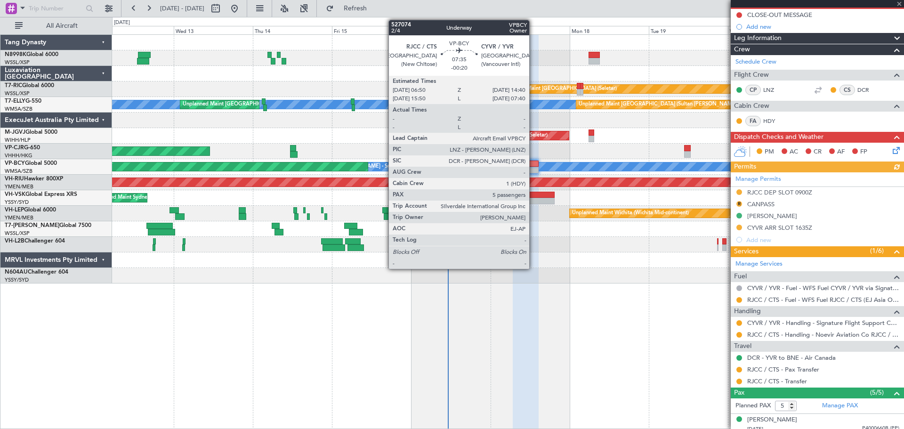
click at [534, 167] on div at bounding box center [526, 170] width 26 height 7
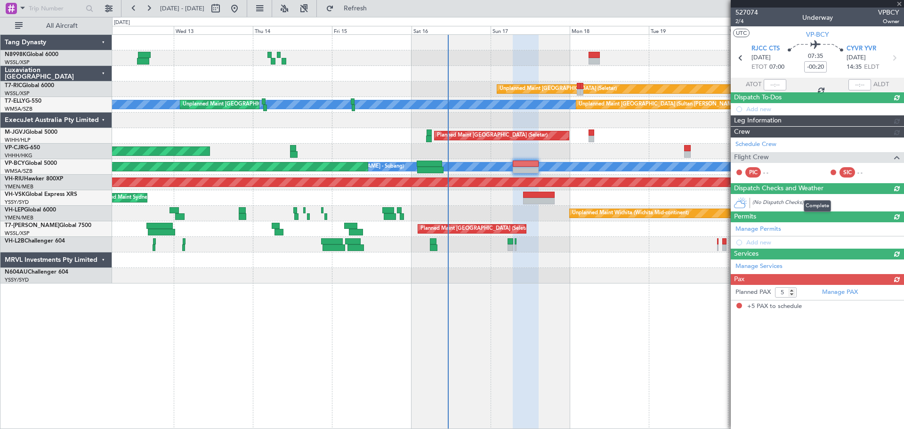
scroll to position [0, 0]
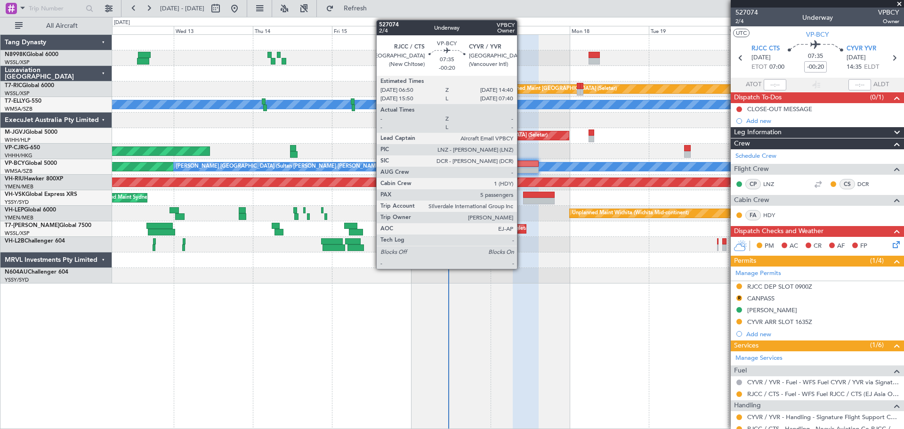
click at [521, 164] on div at bounding box center [526, 164] width 26 height 7
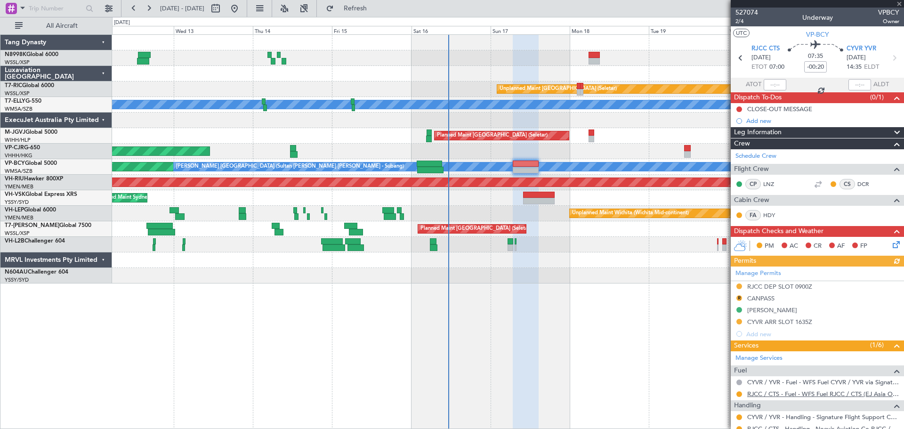
scroll to position [141, 0]
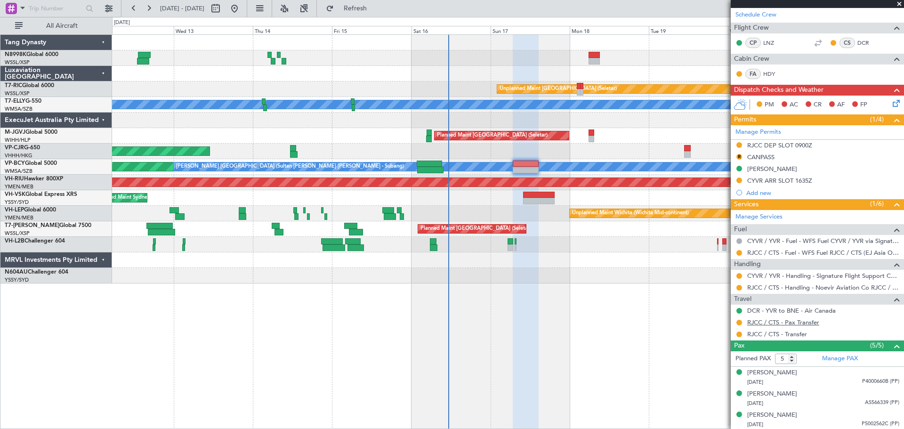
click at [771, 323] on link "RJCC / CTS - Pax Transfer" at bounding box center [783, 322] width 72 height 8
click at [766, 334] on link "RJCC / CTS - Transfer" at bounding box center [777, 334] width 60 height 8
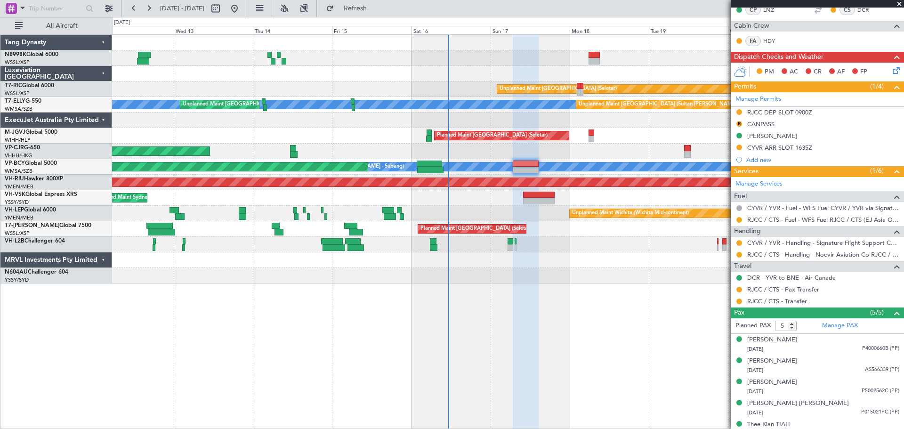
scroll to position [185, 0]
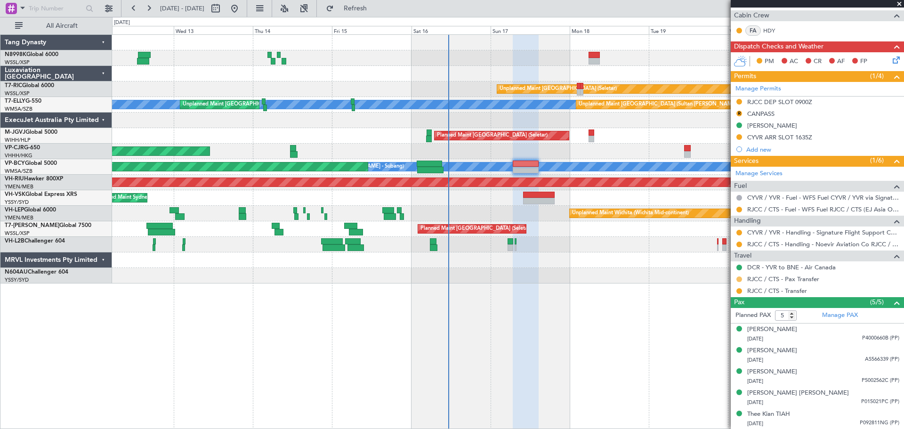
click at [739, 278] on button at bounding box center [740, 279] width 6 height 6
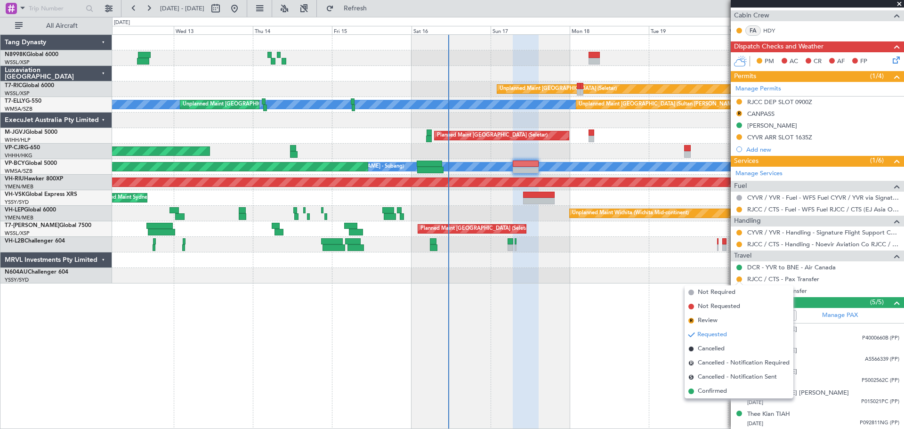
click at [667, 268] on div at bounding box center [508, 276] width 792 height 16
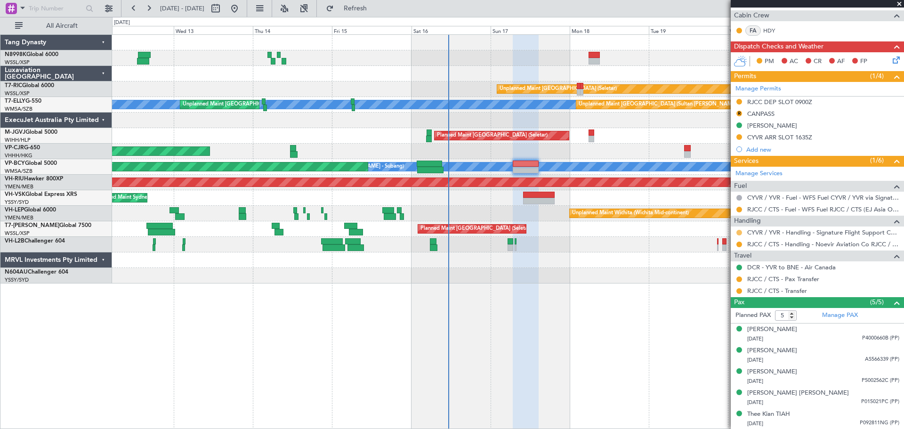
click at [740, 232] on button at bounding box center [740, 233] width 6 height 6
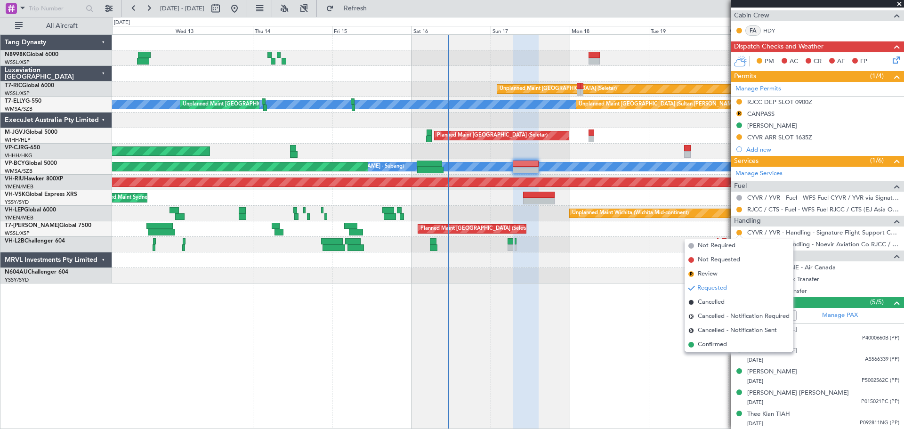
click at [656, 249] on div at bounding box center [508, 245] width 792 height 16
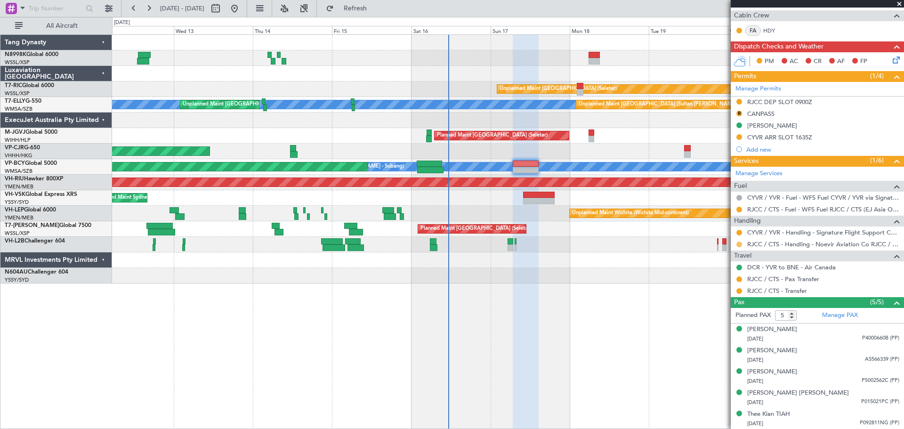
click at [738, 242] on button at bounding box center [740, 245] width 6 height 6
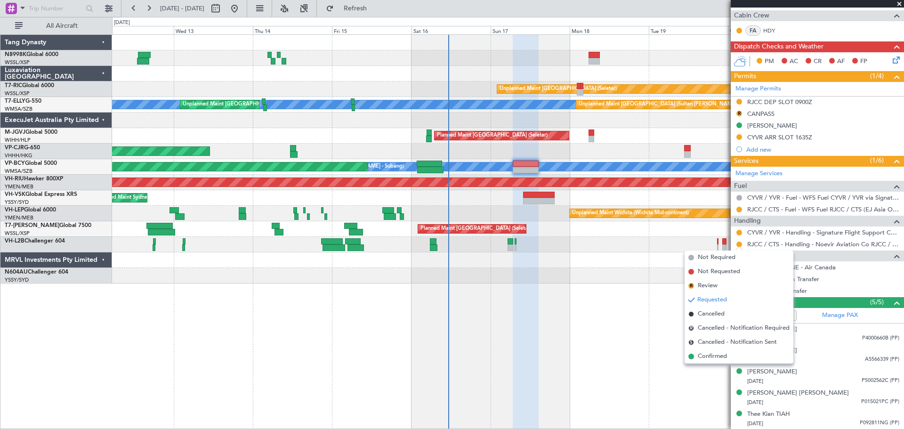
drag, startPoint x: 702, startPoint y: 357, endPoint x: 727, endPoint y: 340, distance: 30.8
click at [702, 357] on span "Confirmed" at bounding box center [712, 356] width 29 height 9
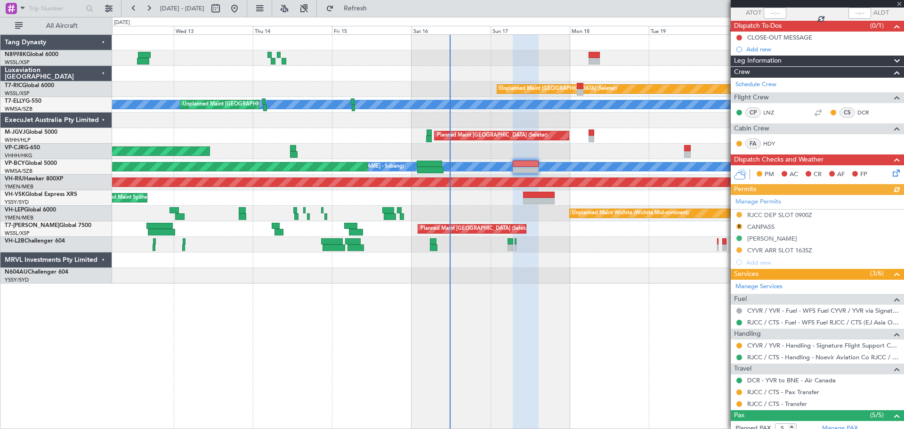
scroll to position [0, 0]
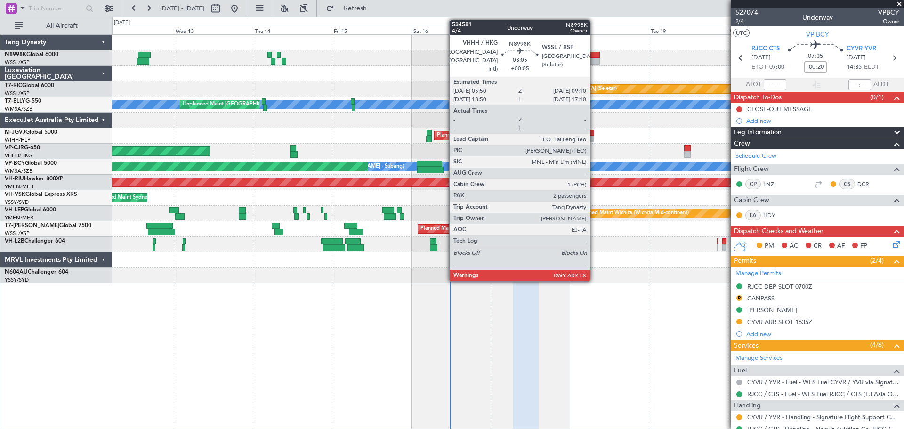
click at [594, 56] on div at bounding box center [594, 55] width 11 height 7
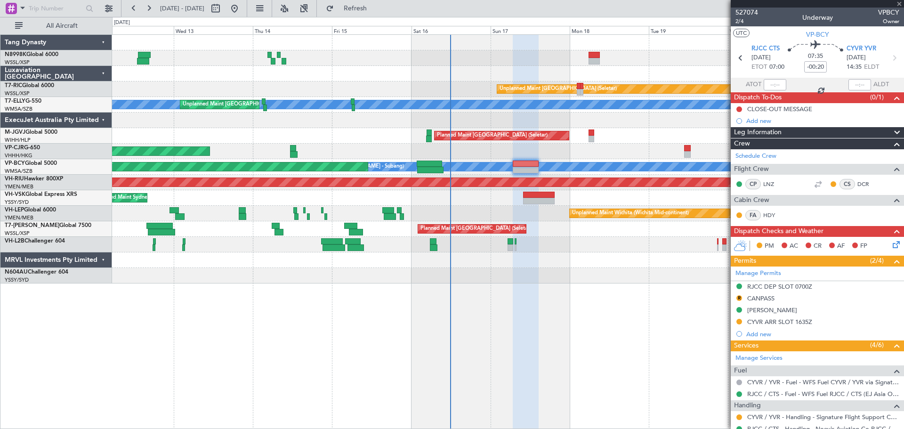
type input "+00:05"
type input "2"
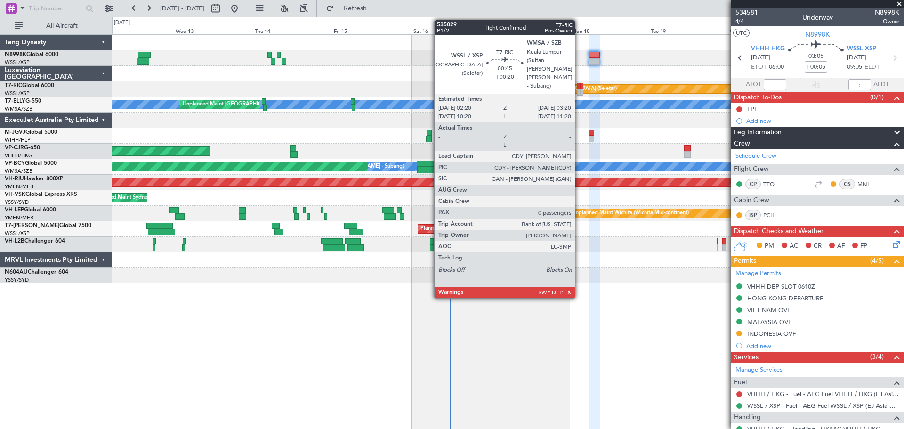
click at [578, 91] on div at bounding box center [579, 92] width 4 height 7
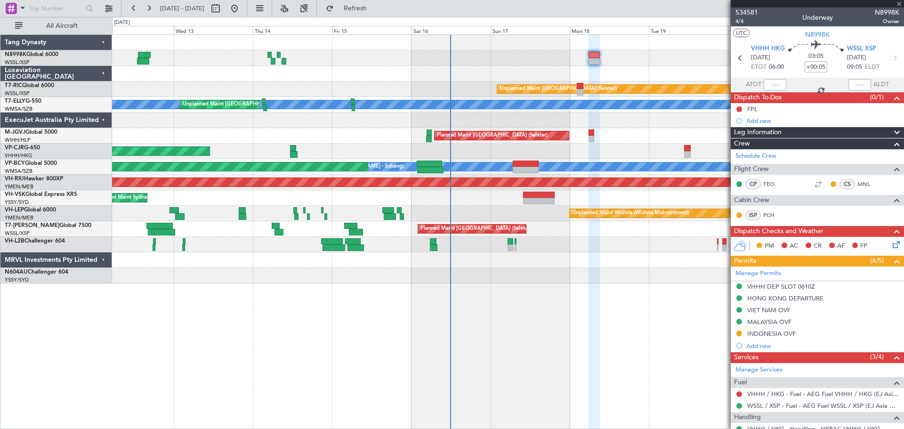
click at [577, 89] on div at bounding box center [579, 92] width 4 height 7
type input "+00:20"
type input "0"
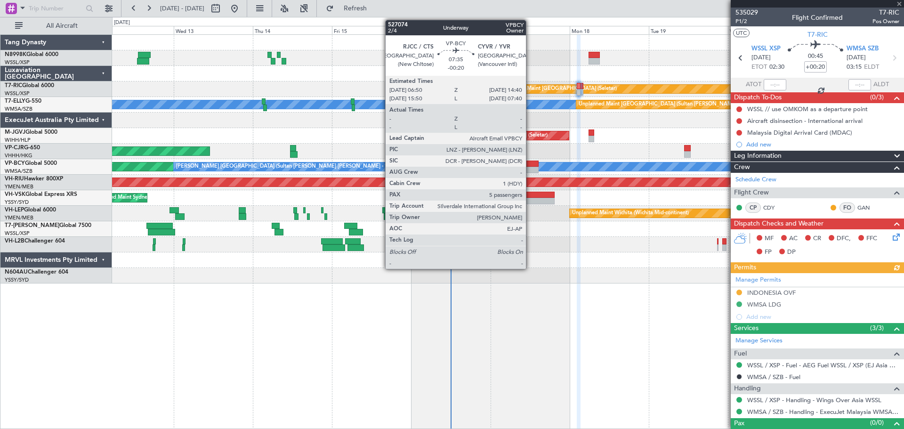
click at [530, 167] on div at bounding box center [526, 170] width 26 height 7
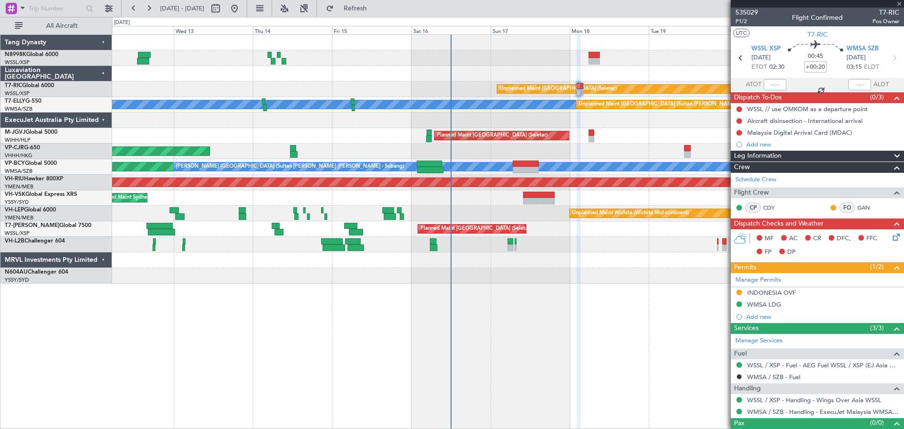
type input "-00:20"
type input "5"
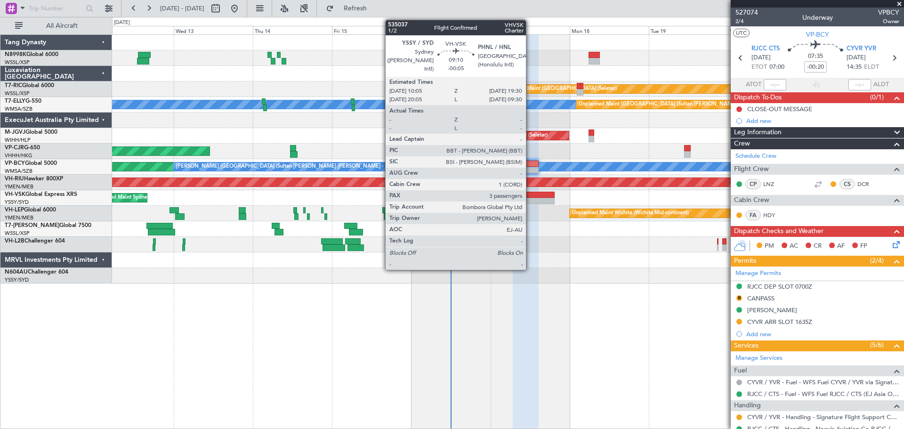
click at [530, 192] on div at bounding box center [538, 195] width 31 height 7
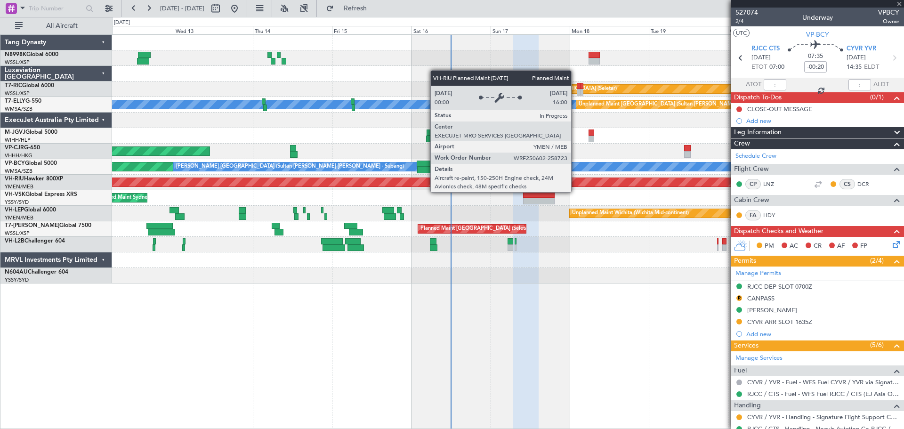
type input "-00:05"
type input "3"
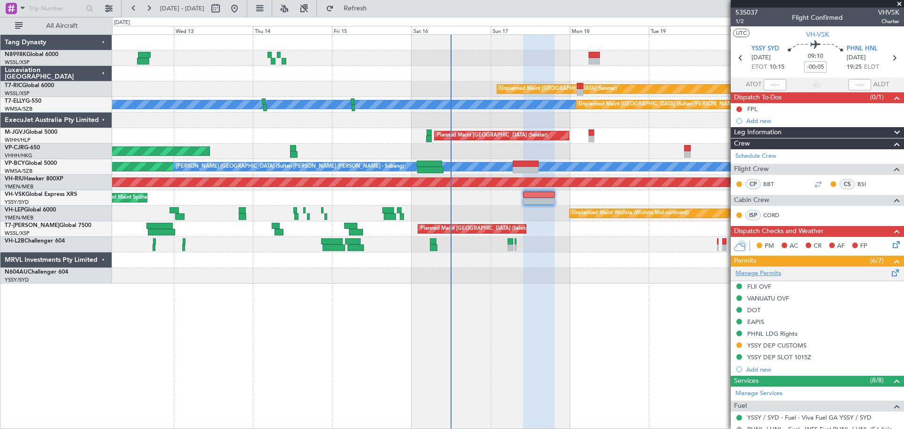
click at [768, 273] on link "Manage Permits" at bounding box center [759, 273] width 46 height 9
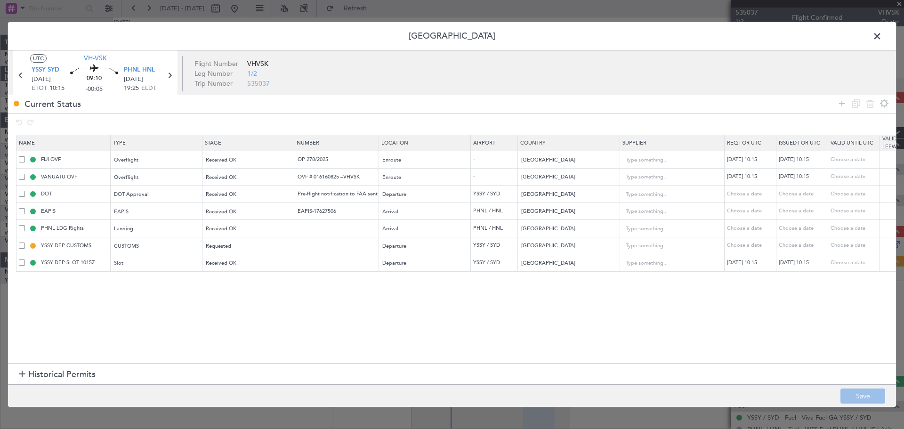
click at [20, 195] on span at bounding box center [22, 194] width 6 height 6
click at [25, 191] on input "checkbox" at bounding box center [25, 191] width 0 height 0
click at [868, 100] on icon at bounding box center [870, 103] width 11 height 11
type input "EAPIS"
type input "EAPIS-17627506"
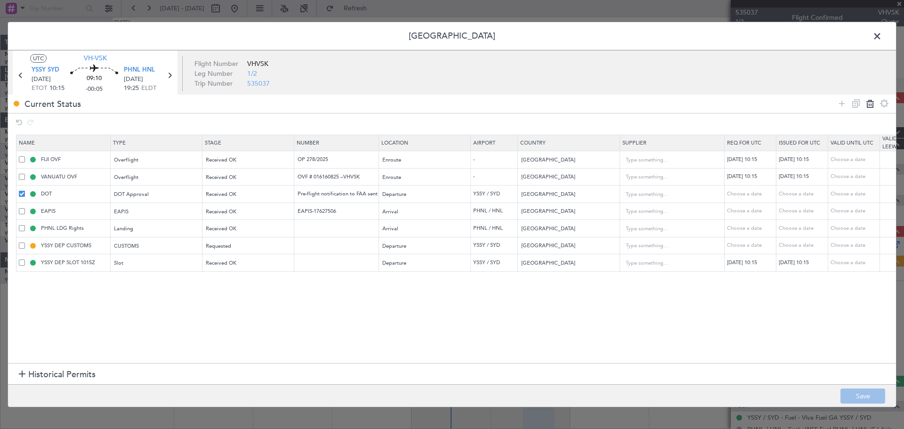
type input "United States"
type input "5"
type input "PHNL LDG Rights"
type input "YSSY DEP CUSTOMS"
type input "Australia"
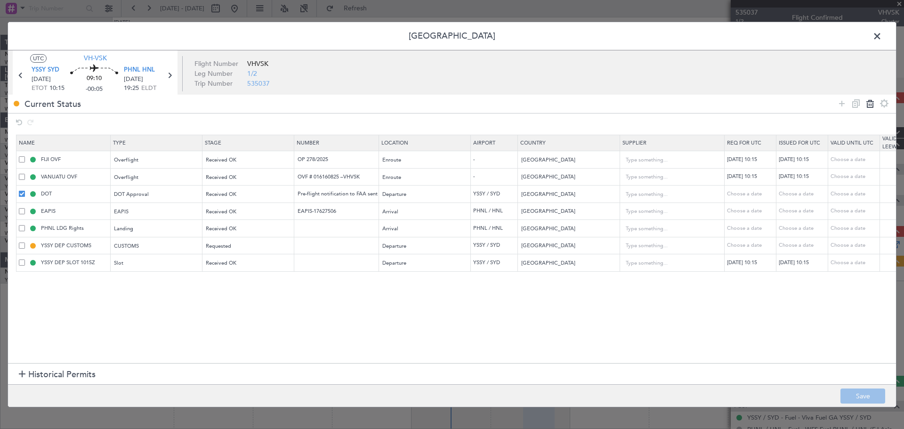
type input "YSSY DEP SLOT 1015Z"
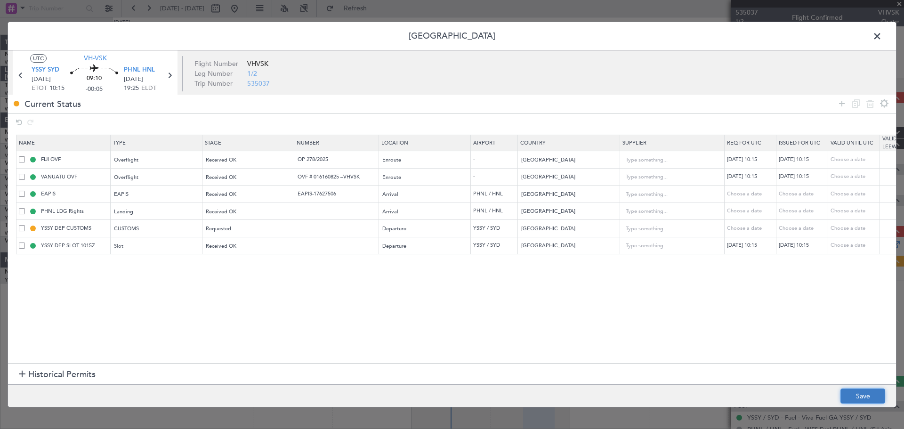
click at [858, 396] on button "Save" at bounding box center [863, 396] width 45 height 15
click at [882, 40] on span at bounding box center [882, 38] width 0 height 19
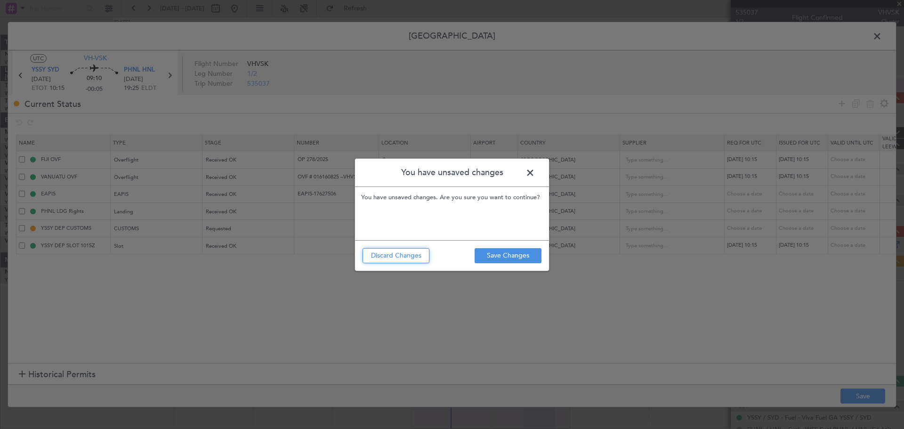
drag, startPoint x: 410, startPoint y: 258, endPoint x: 414, endPoint y: 255, distance: 5.1
click at [410, 258] on button "Discard Changes" at bounding box center [396, 255] width 67 height 15
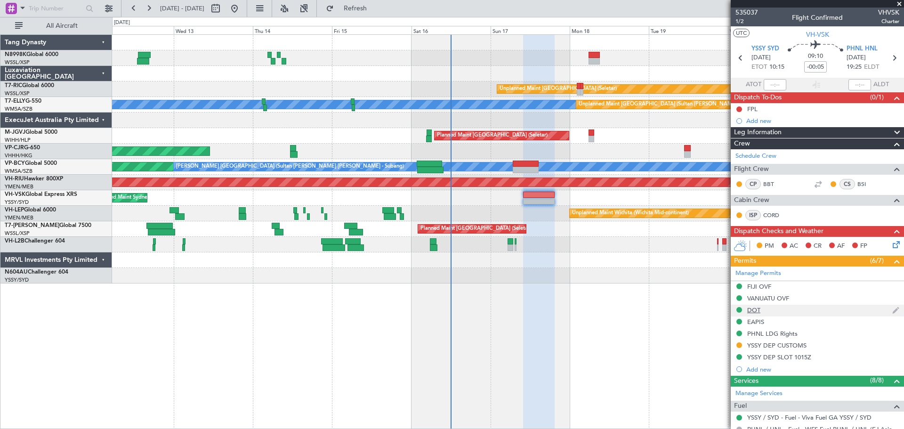
click at [799, 306] on div "DOT" at bounding box center [817, 311] width 173 height 12
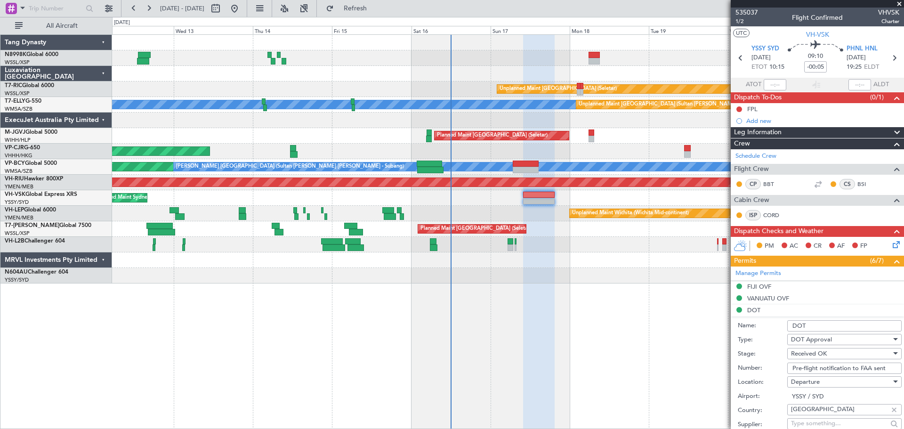
click at [874, 367] on input "Pre-flight notification to FAA sent" at bounding box center [845, 368] width 114 height 11
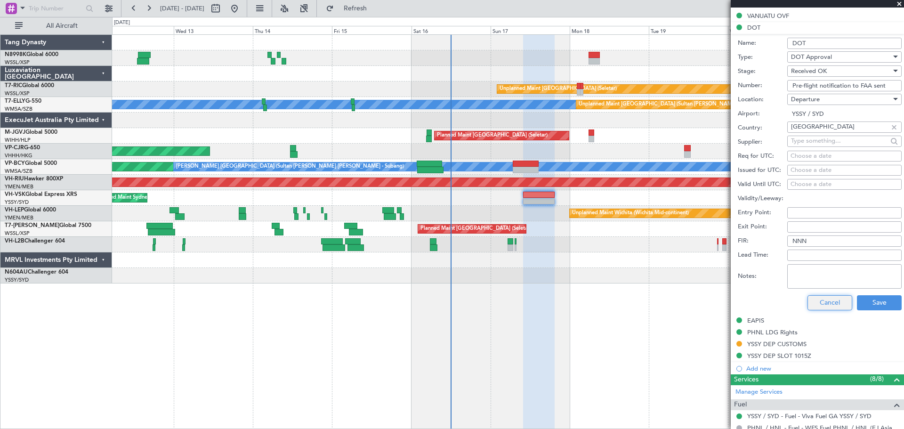
click at [828, 308] on button "Cancel" at bounding box center [830, 302] width 45 height 15
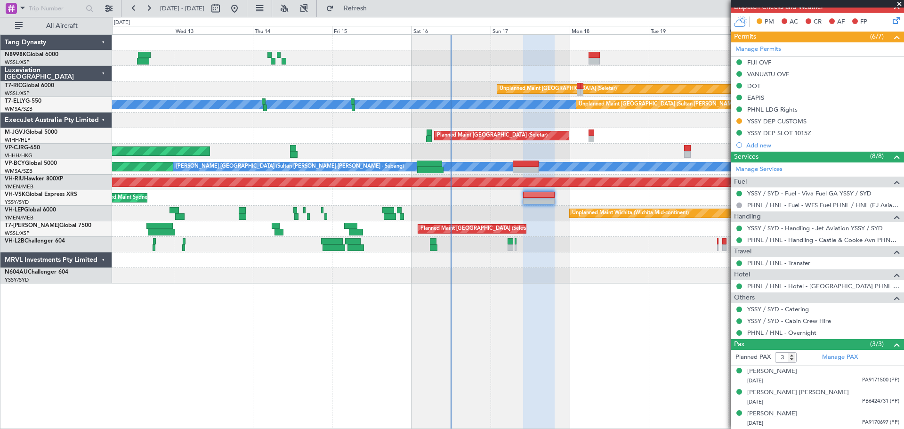
scroll to position [224, 0]
click at [550, 201] on div "Unplanned Maint Sydney (Kingsford Smith Intl)" at bounding box center [508, 198] width 792 height 16
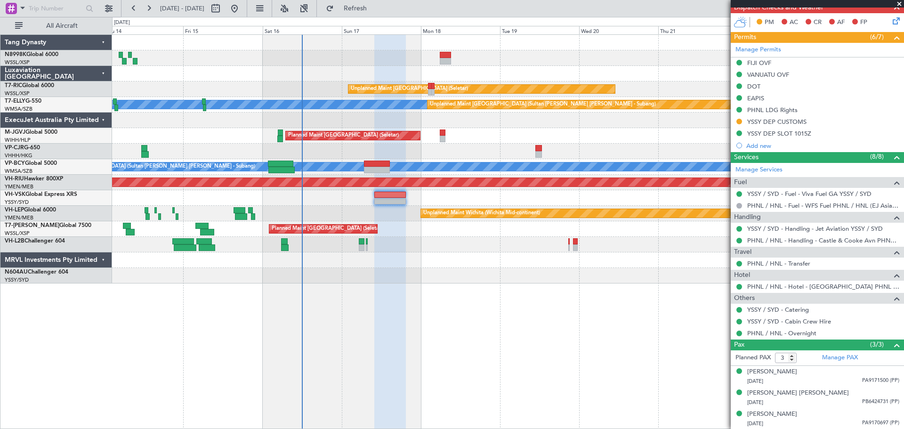
click at [485, 208] on div "Unplanned Maint Singapore (Seletar) MEL Unplanned Maint Kuala Lumpur (Sultan Ab…" at bounding box center [508, 159] width 792 height 249
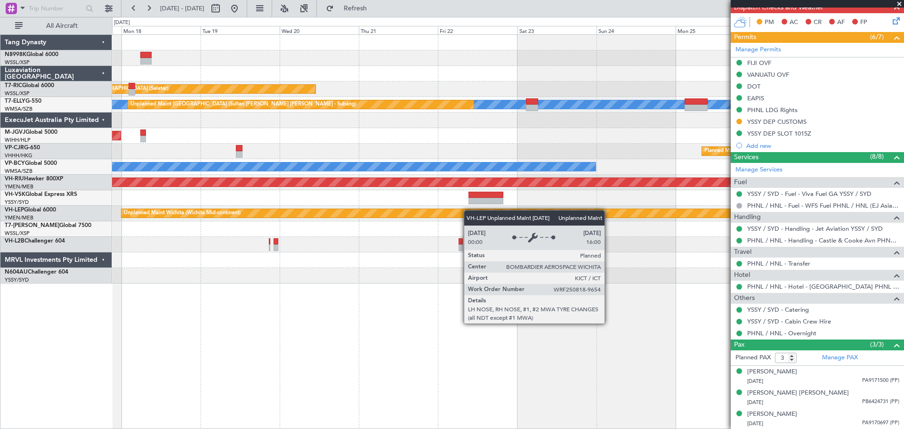
click at [396, 218] on div "Unplanned Maint Singapore (Seletar) MEL Unplanned Maint Kuala Lumpur (Sultan Ab…" at bounding box center [508, 159] width 792 height 249
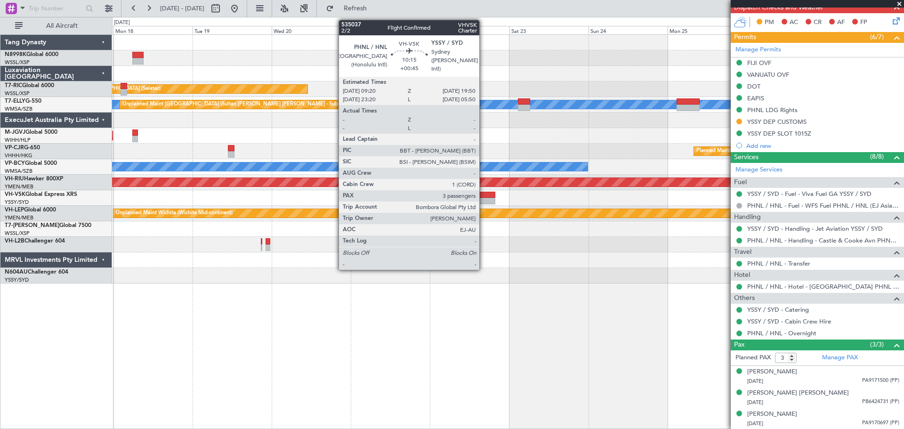
click at [484, 197] on div at bounding box center [478, 195] width 35 height 7
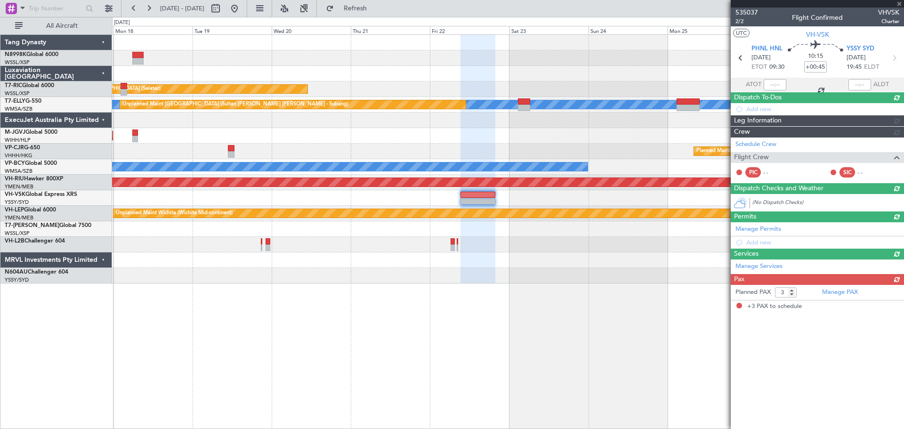
scroll to position [0, 0]
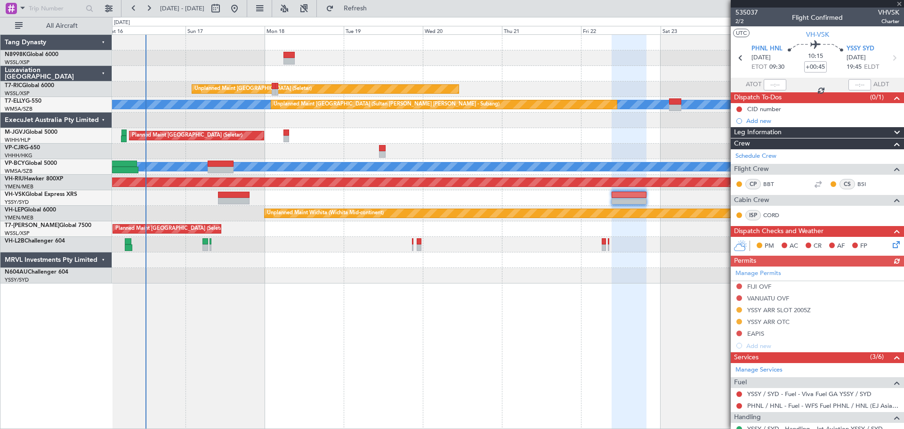
click at [576, 196] on div at bounding box center [508, 198] width 792 height 16
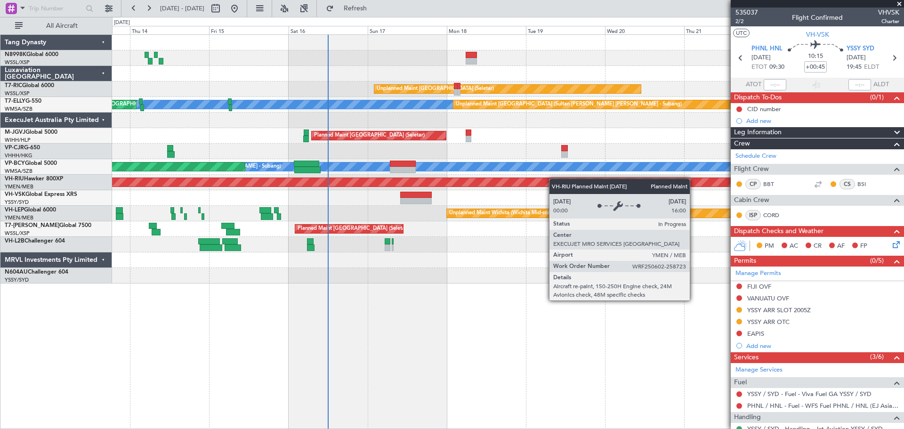
click at [557, 179] on div "Planned Maint [GEOGRAPHIC_DATA] ([GEOGRAPHIC_DATA])" at bounding box center [508, 183] width 792 height 16
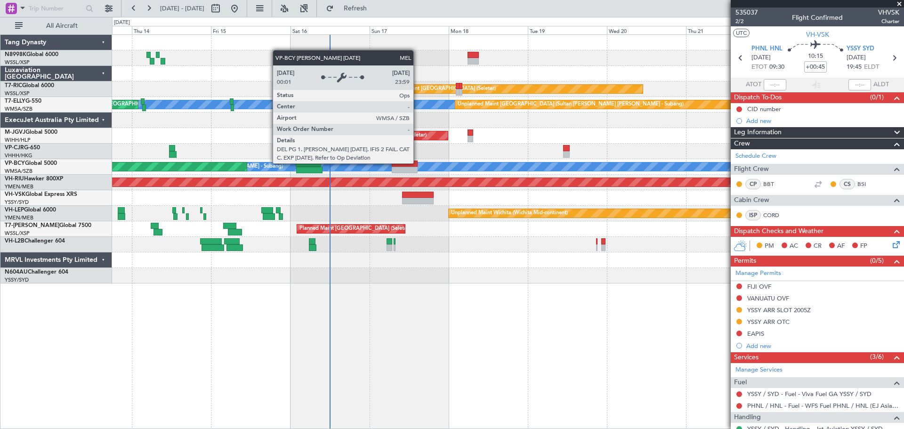
click at [416, 163] on div at bounding box center [405, 164] width 26 height 7
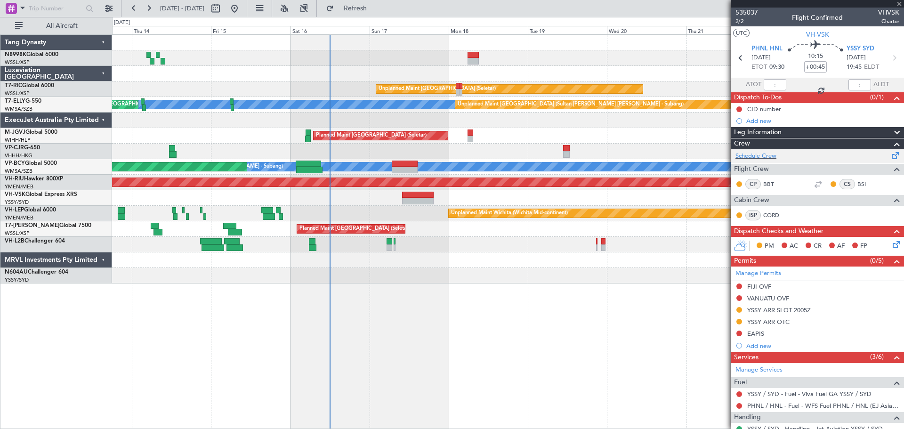
type input "-00:20"
type input "5"
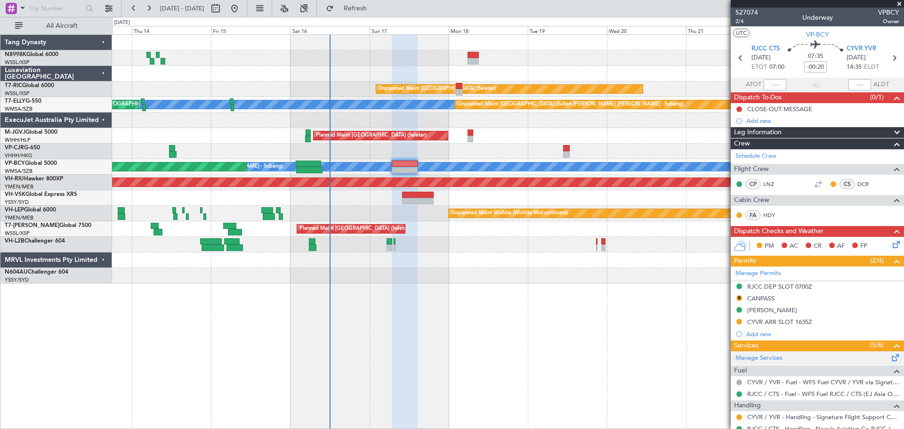
scroll to position [94, 0]
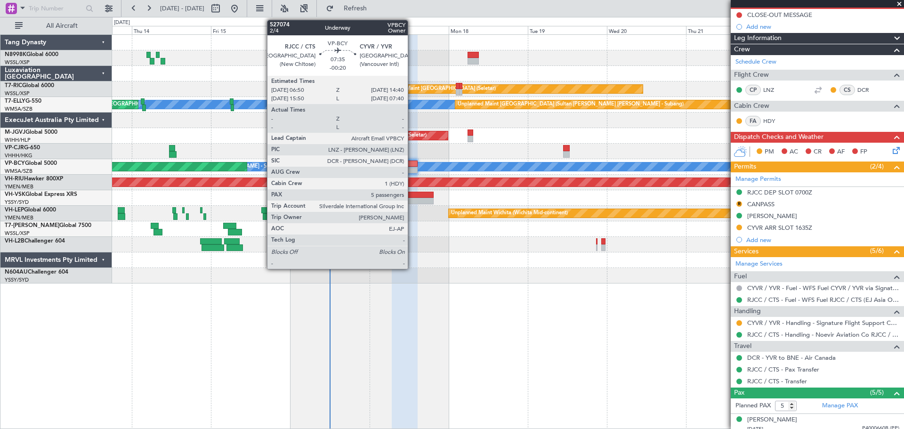
click at [409, 168] on div at bounding box center [405, 170] width 26 height 7
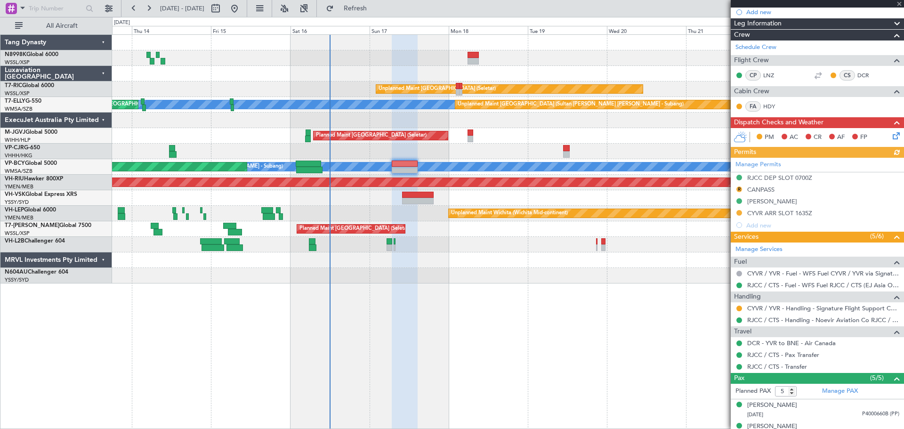
scroll to position [141, 0]
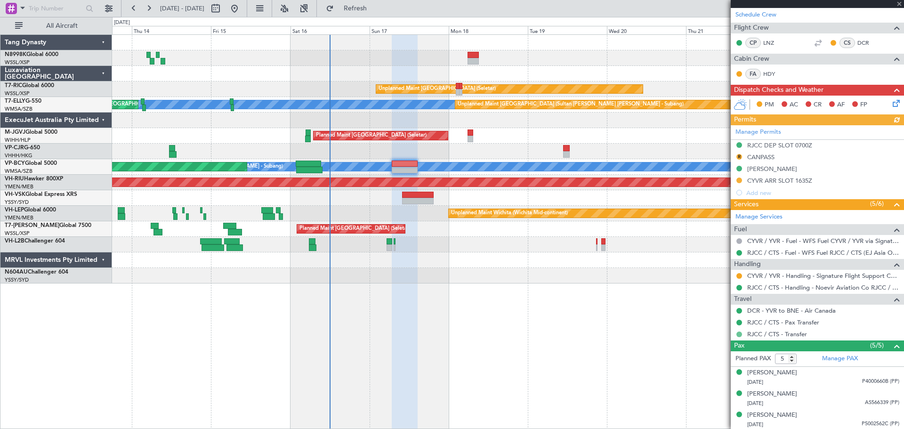
click at [740, 332] on button at bounding box center [740, 335] width 6 height 6
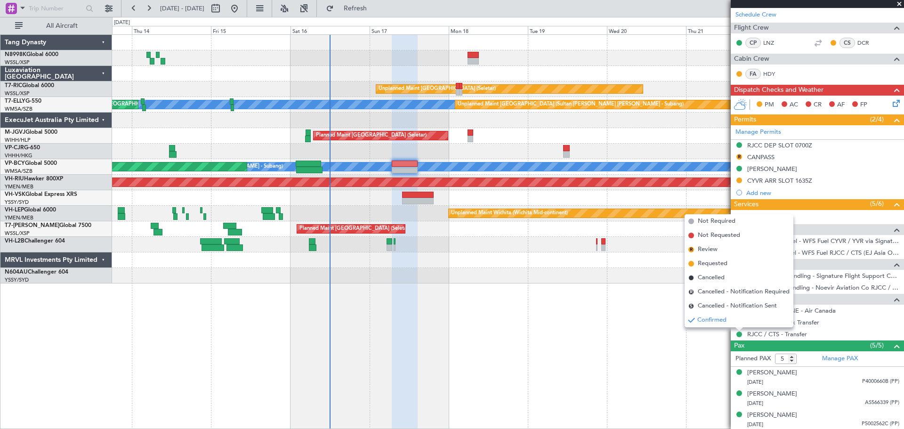
click at [484, 151] on div "Planned Maint Hong Kong (Hong Kong Intl) Planned Maint Hong Kong (Hong Kong Int…" at bounding box center [508, 152] width 792 height 16
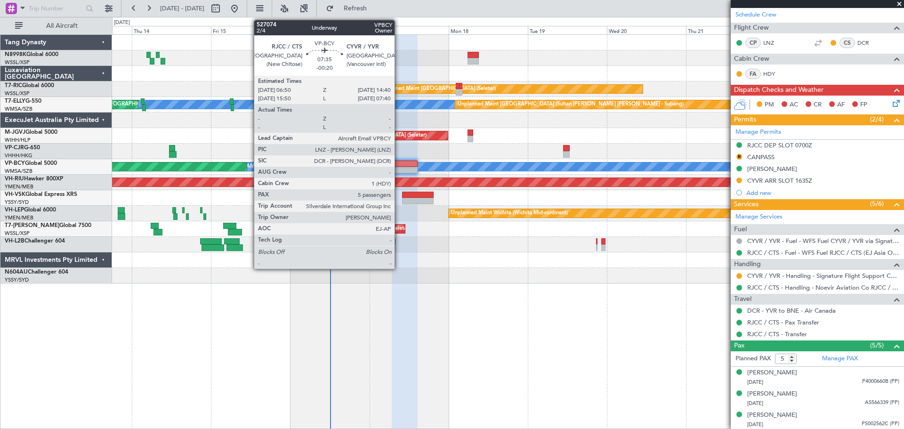
click at [399, 172] on div at bounding box center [405, 170] width 26 height 7
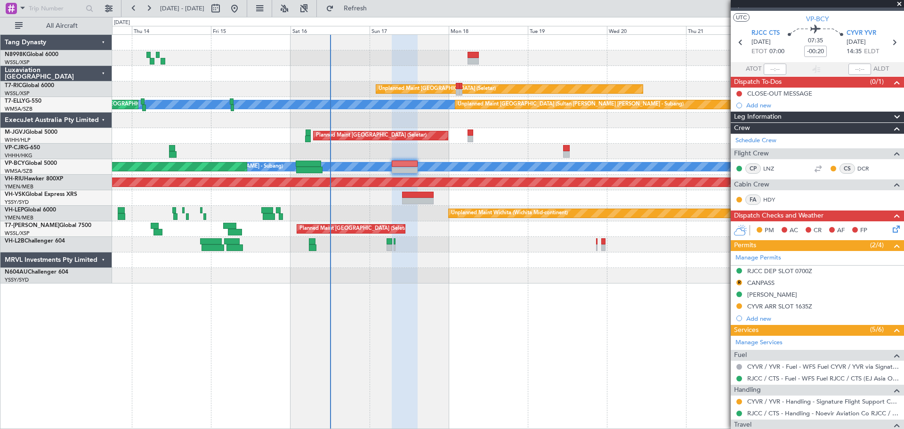
scroll to position [0, 0]
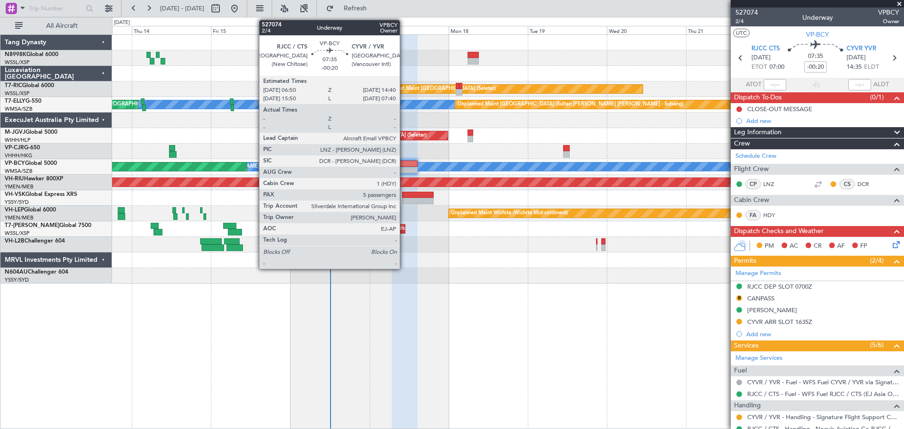
click at [404, 162] on div at bounding box center [405, 164] width 26 height 7
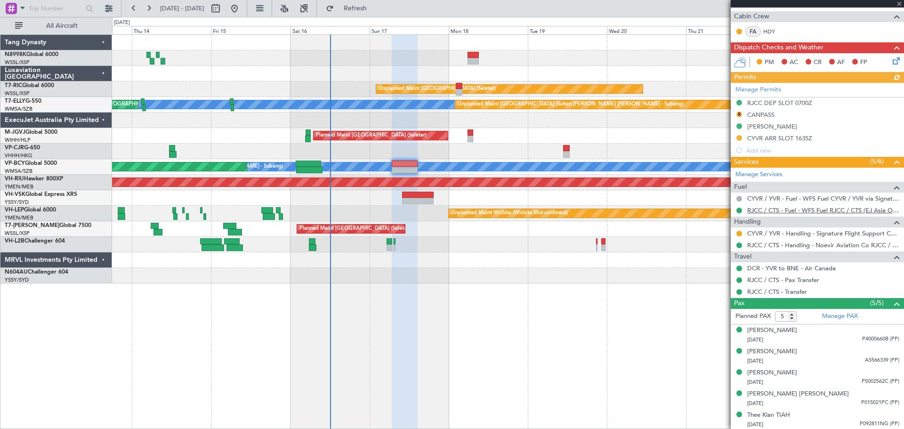
scroll to position [185, 0]
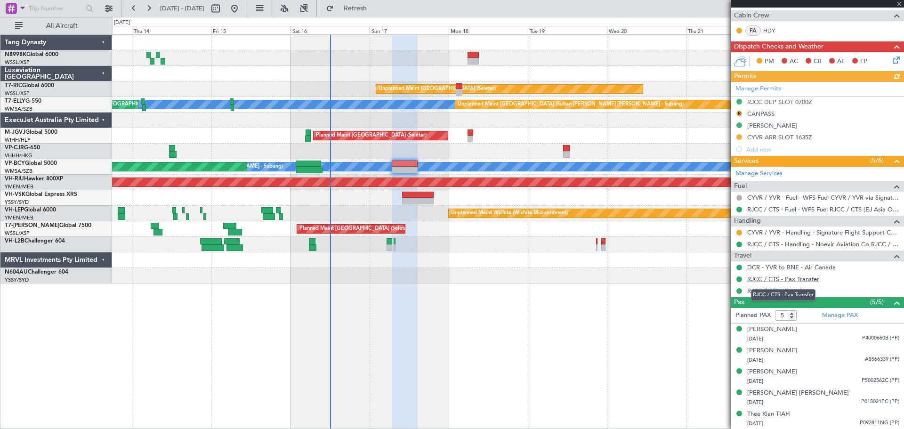
click at [780, 277] on link "RJCC / CTS - Pax Transfer" at bounding box center [783, 279] width 72 height 8
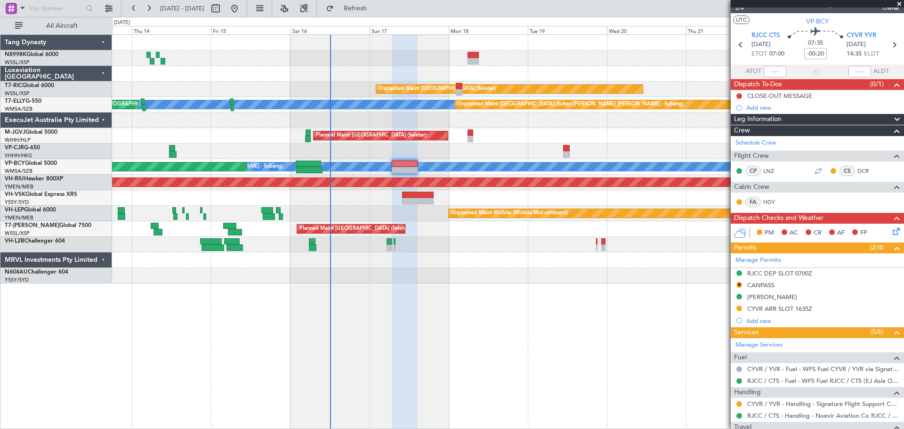
scroll to position [0, 0]
